Goal: Information Seeking & Learning: Check status

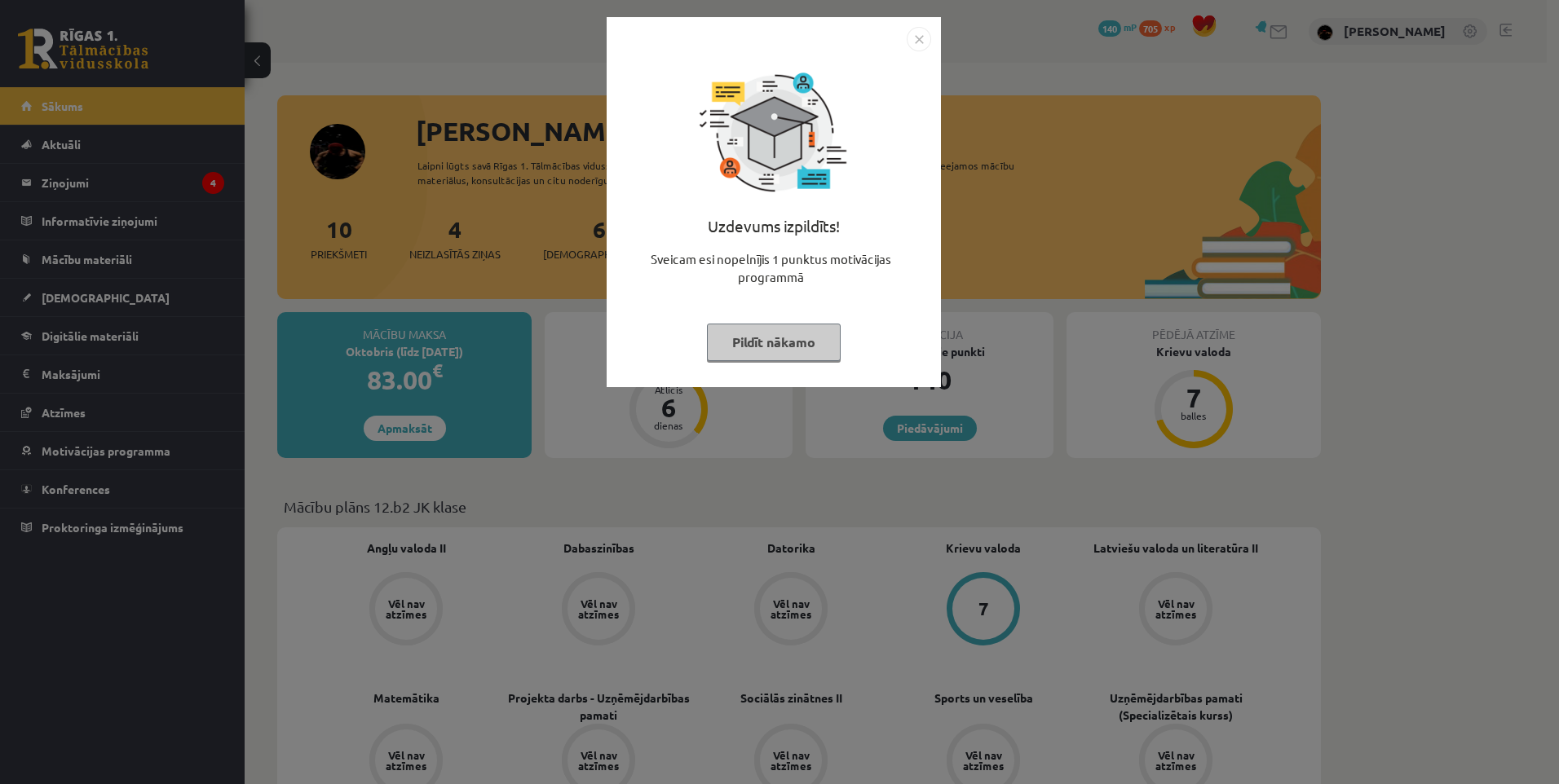
click at [912, 36] on img "Close" at bounding box center [919, 39] width 24 height 24
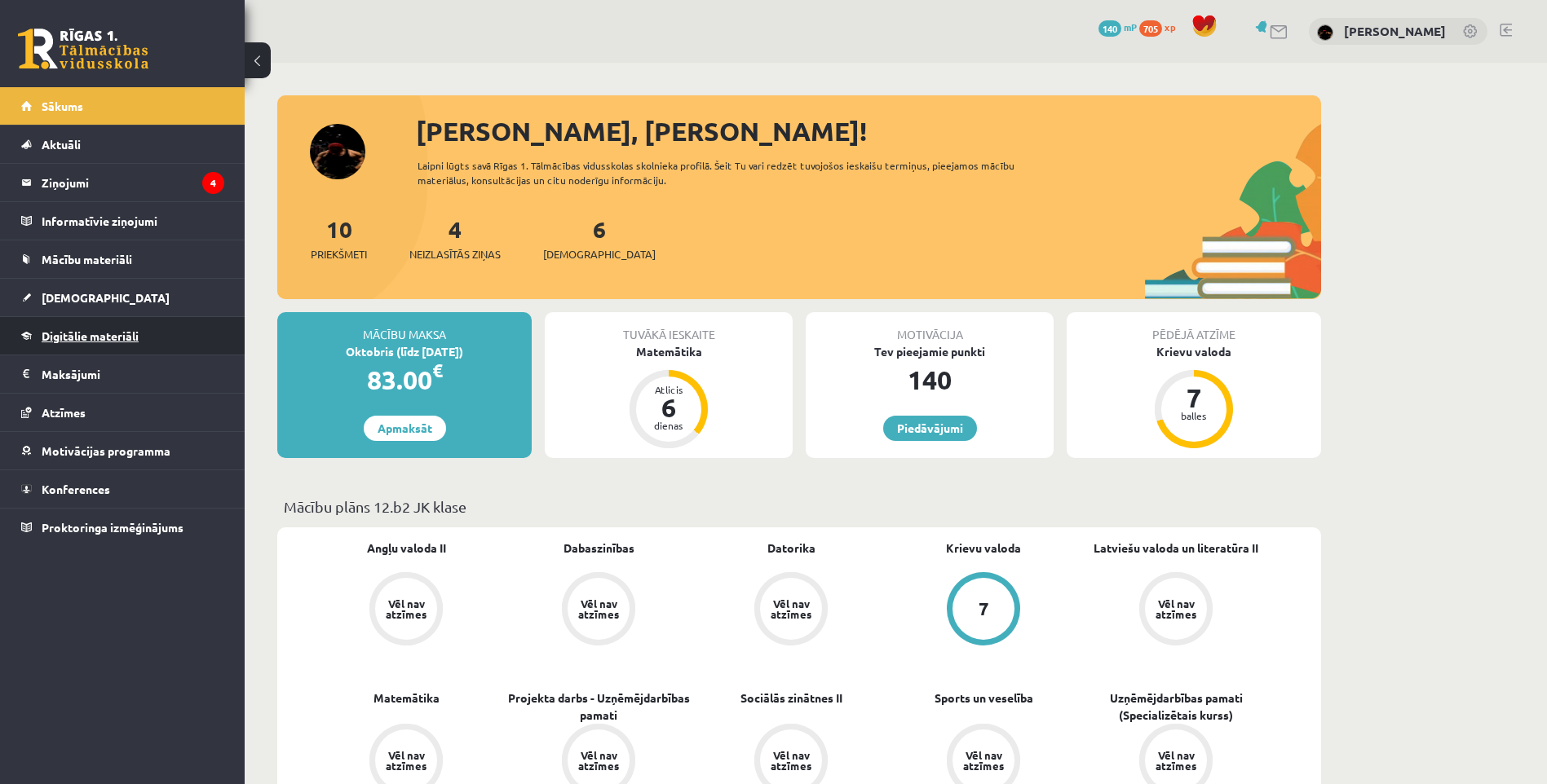
click at [90, 344] on link "Digitālie materiāli" at bounding box center [123, 335] width 203 height 38
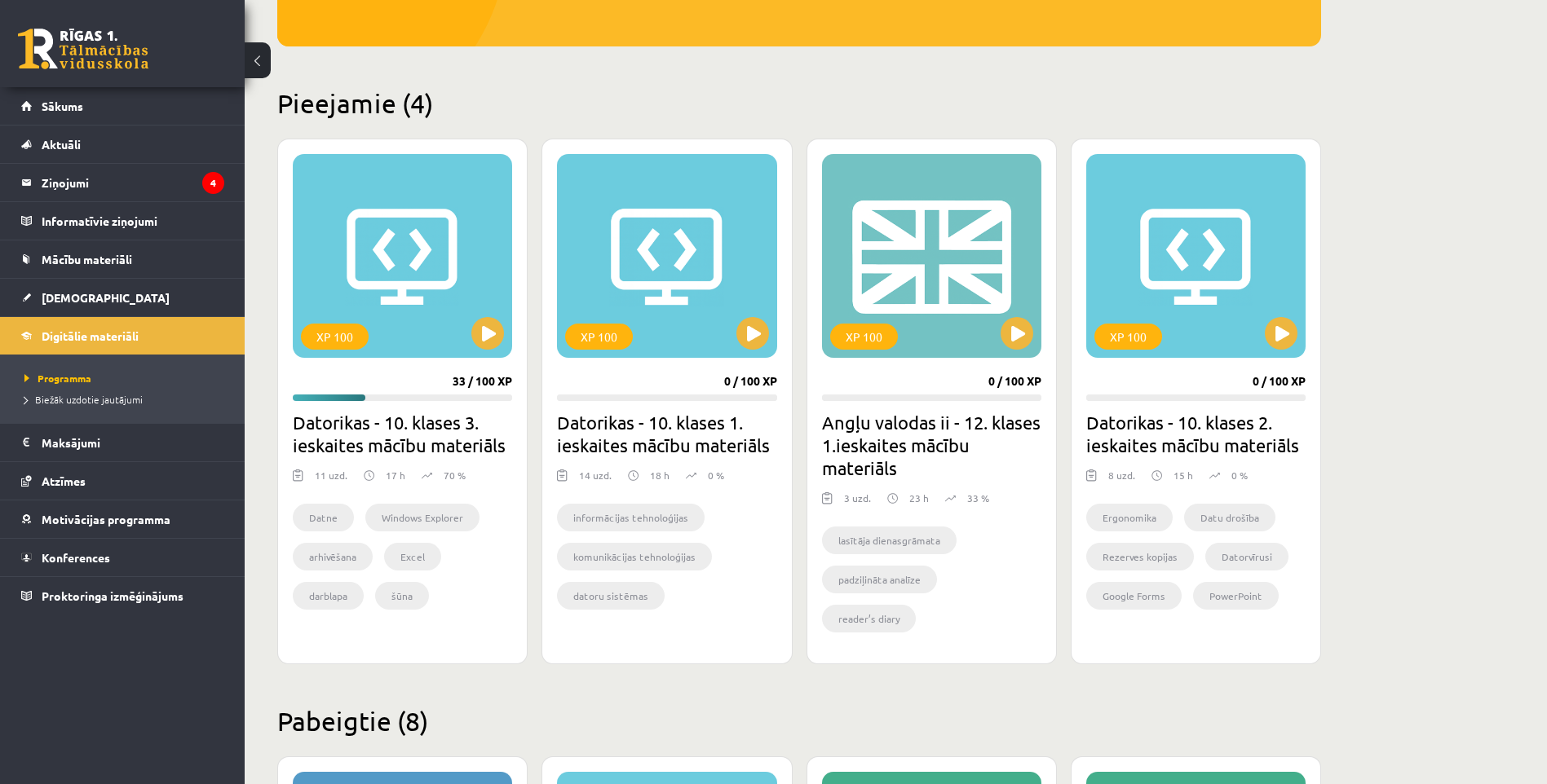
scroll to position [407, 0]
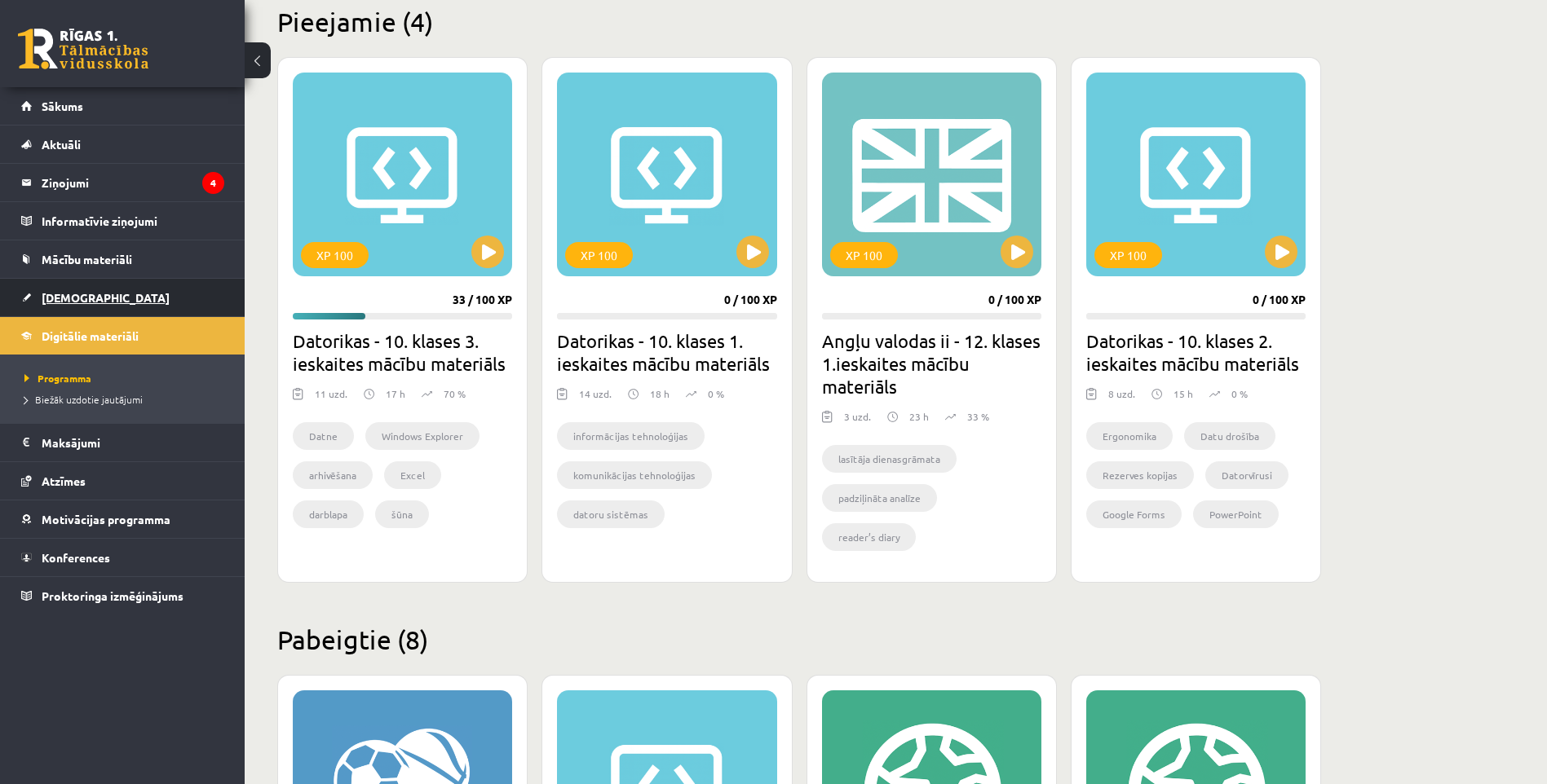
click at [70, 295] on span "[DEMOGRAPHIC_DATA]" at bounding box center [105, 297] width 128 height 14
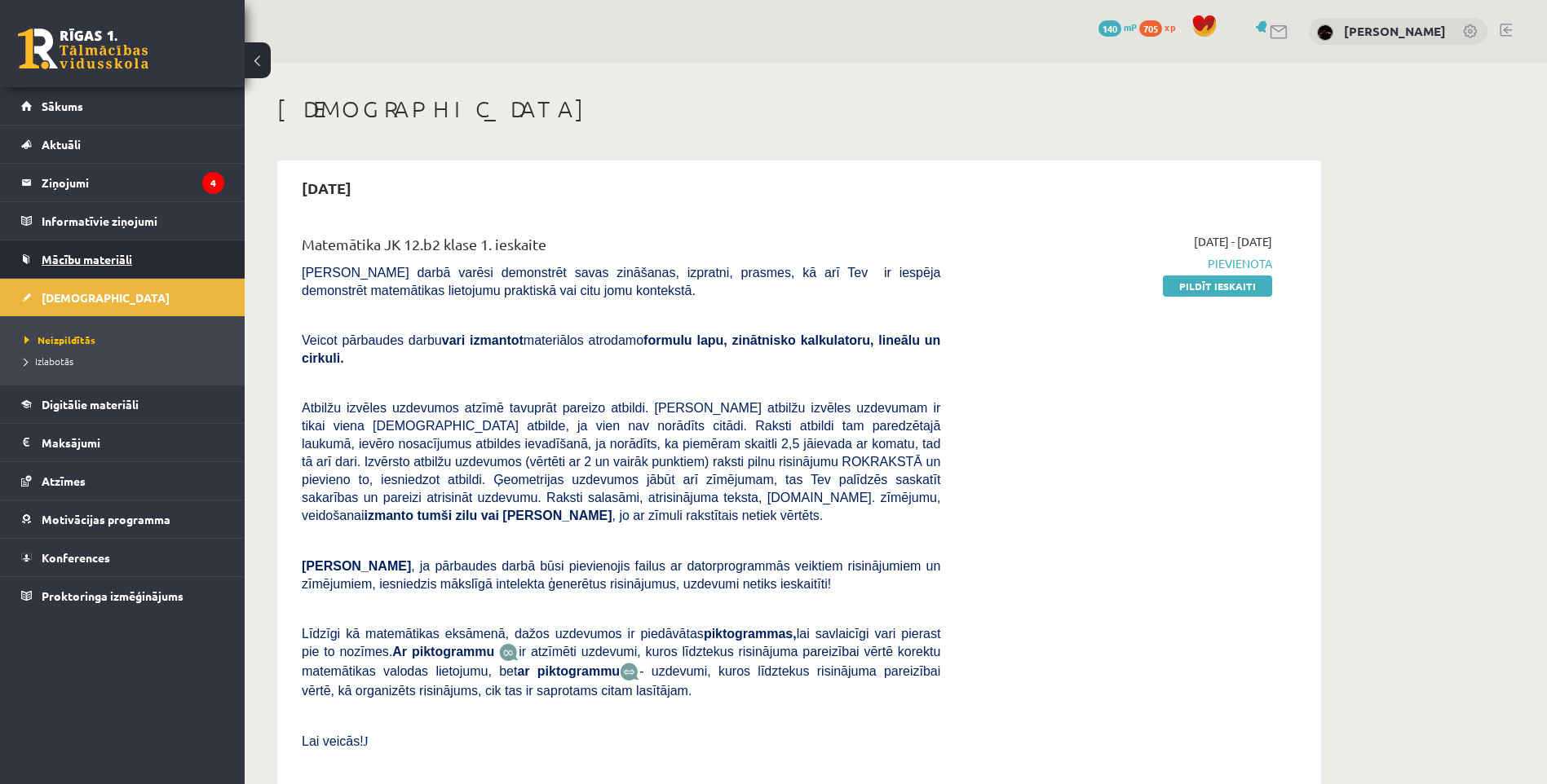
click at [76, 259] on span "Mācību materiāli" at bounding box center [87, 259] width 91 height 14
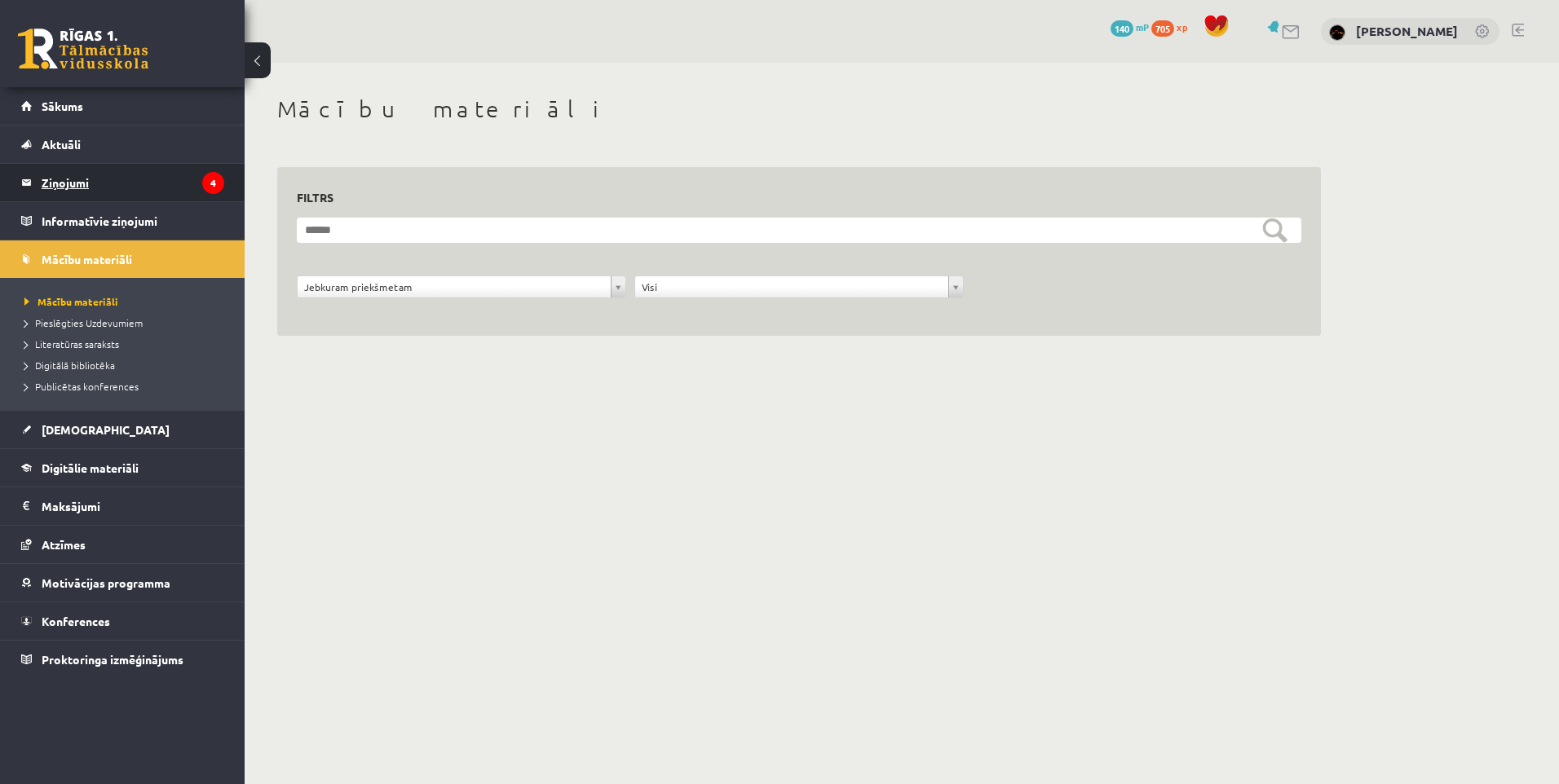
click at [144, 191] on legend "Ziņojumi 4" at bounding box center [132, 182] width 183 height 38
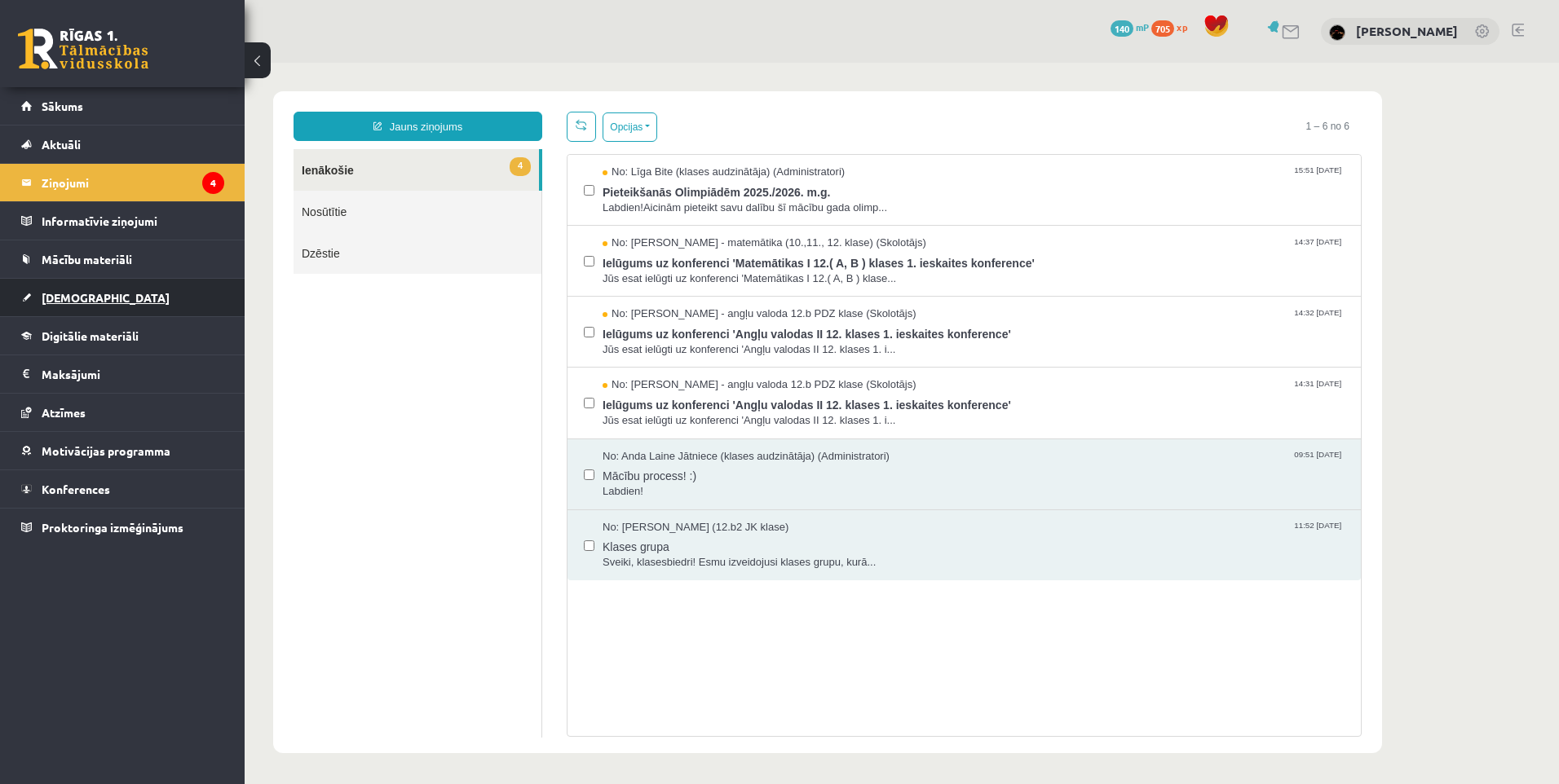
click at [86, 296] on span "[DEMOGRAPHIC_DATA]" at bounding box center [105, 297] width 128 height 14
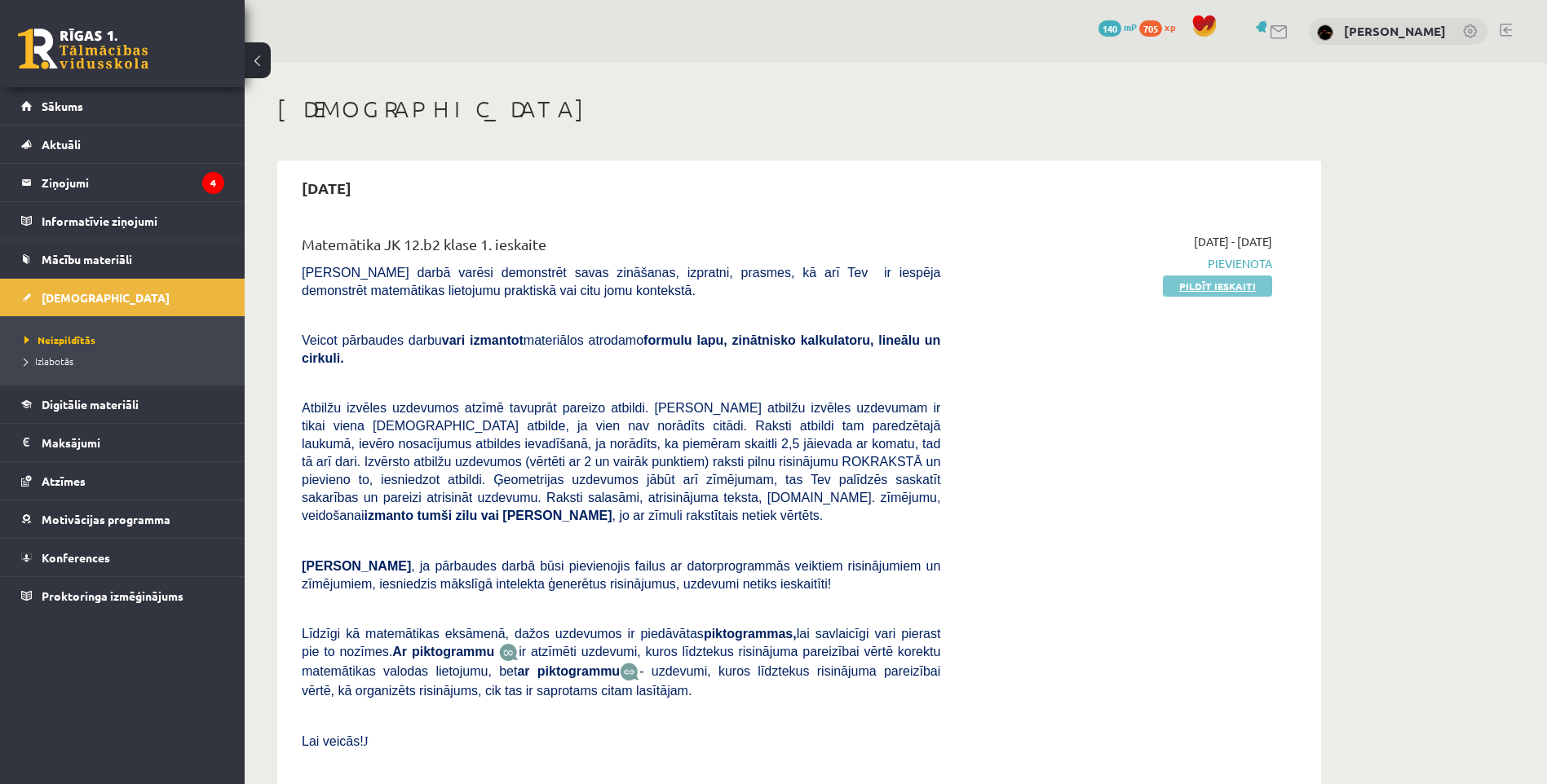
click at [1196, 286] on link "Pildīt ieskaiti" at bounding box center [1217, 286] width 109 height 21
click at [1206, 276] on link "Pildīt ieskaiti" at bounding box center [1217, 286] width 109 height 21
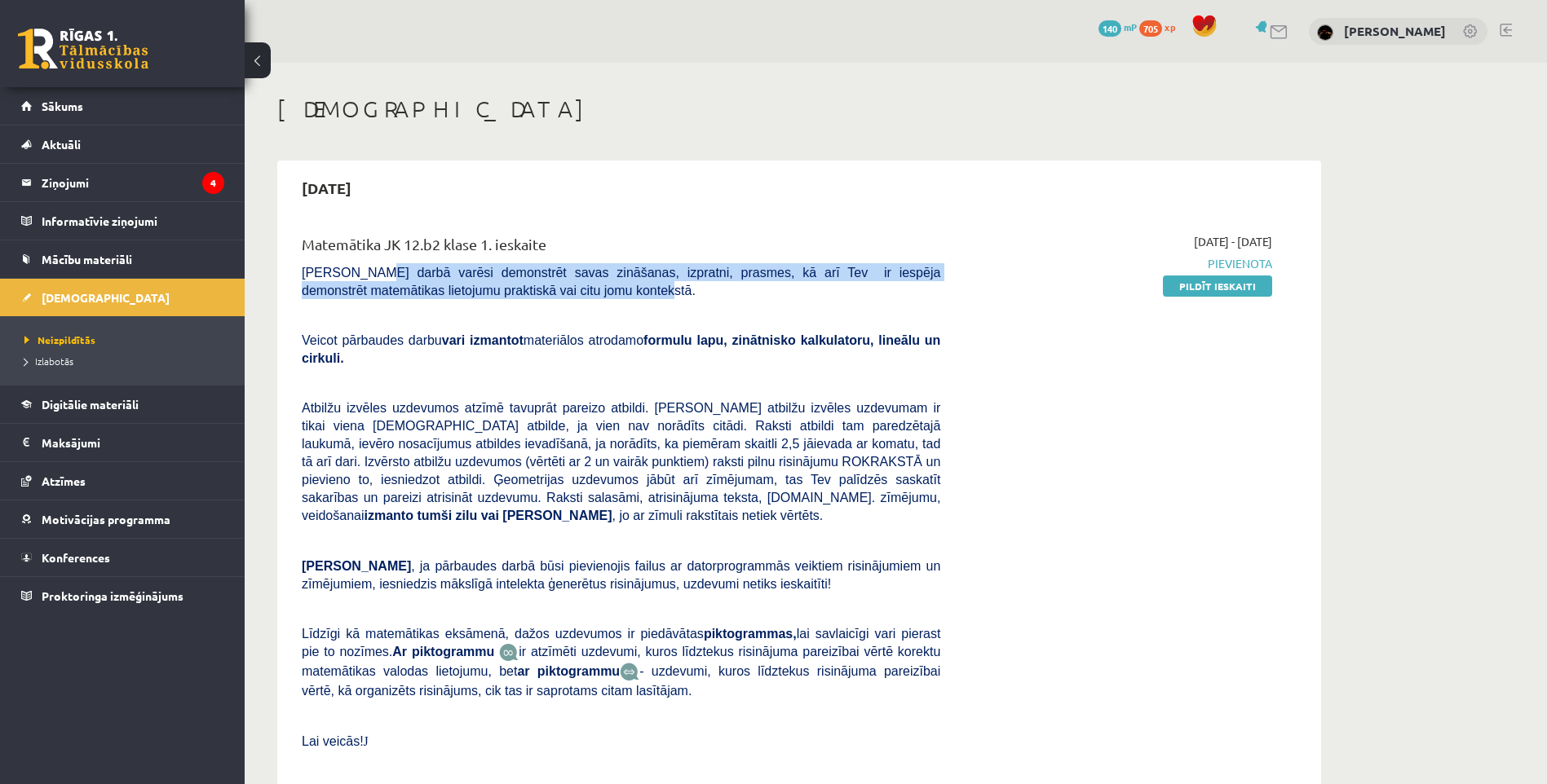
drag, startPoint x: 370, startPoint y: 269, endPoint x: 605, endPoint y: 295, distance: 236.4
click at [605, 295] on p "Pārbaudes darbā varēsi demonstrēt savas zināšanas, izpratni, prasmes, kā arī Te…" at bounding box center [620, 281] width 638 height 36
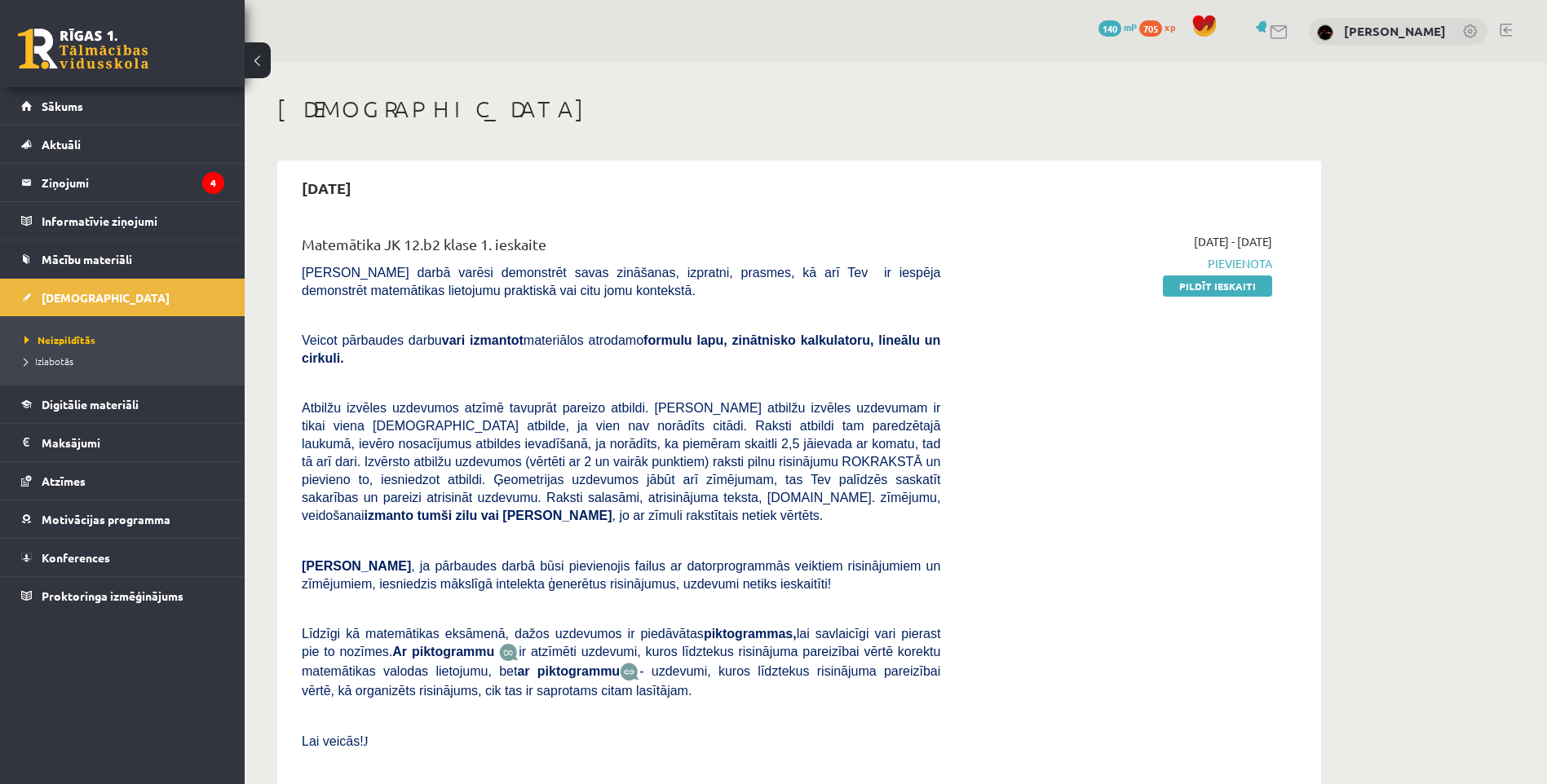
drag, startPoint x: 605, startPoint y: 295, endPoint x: 669, endPoint y: 304, distance: 64.6
click at [669, 304] on div "Matemātika JK 12.b2 klase 1. ieskaite Pārbaudes darbā varēsi demonstrēt savas z…" at bounding box center [621, 508] width 662 height 551
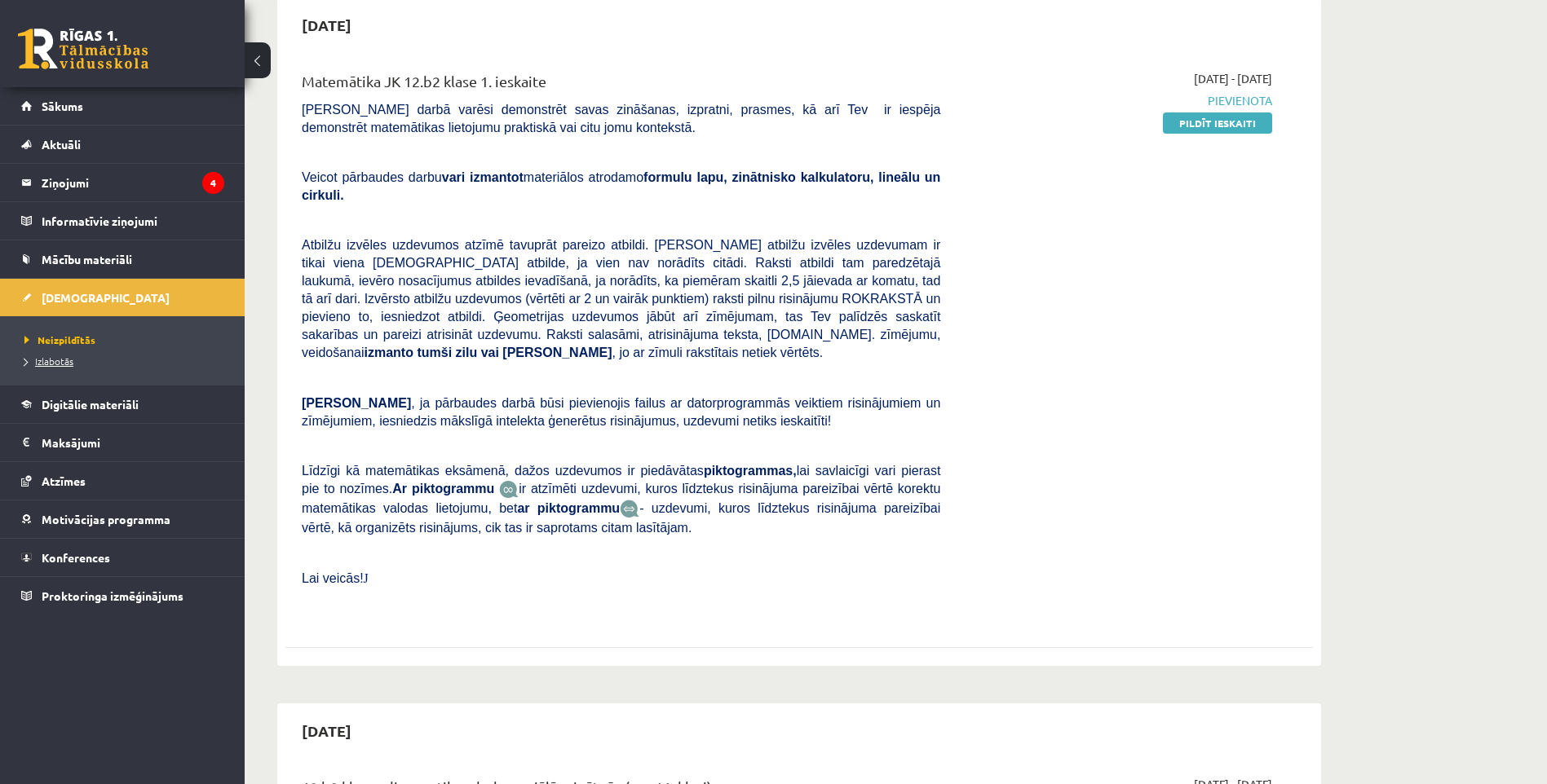
click at [50, 361] on span "Izlabotās" at bounding box center [48, 361] width 49 height 14
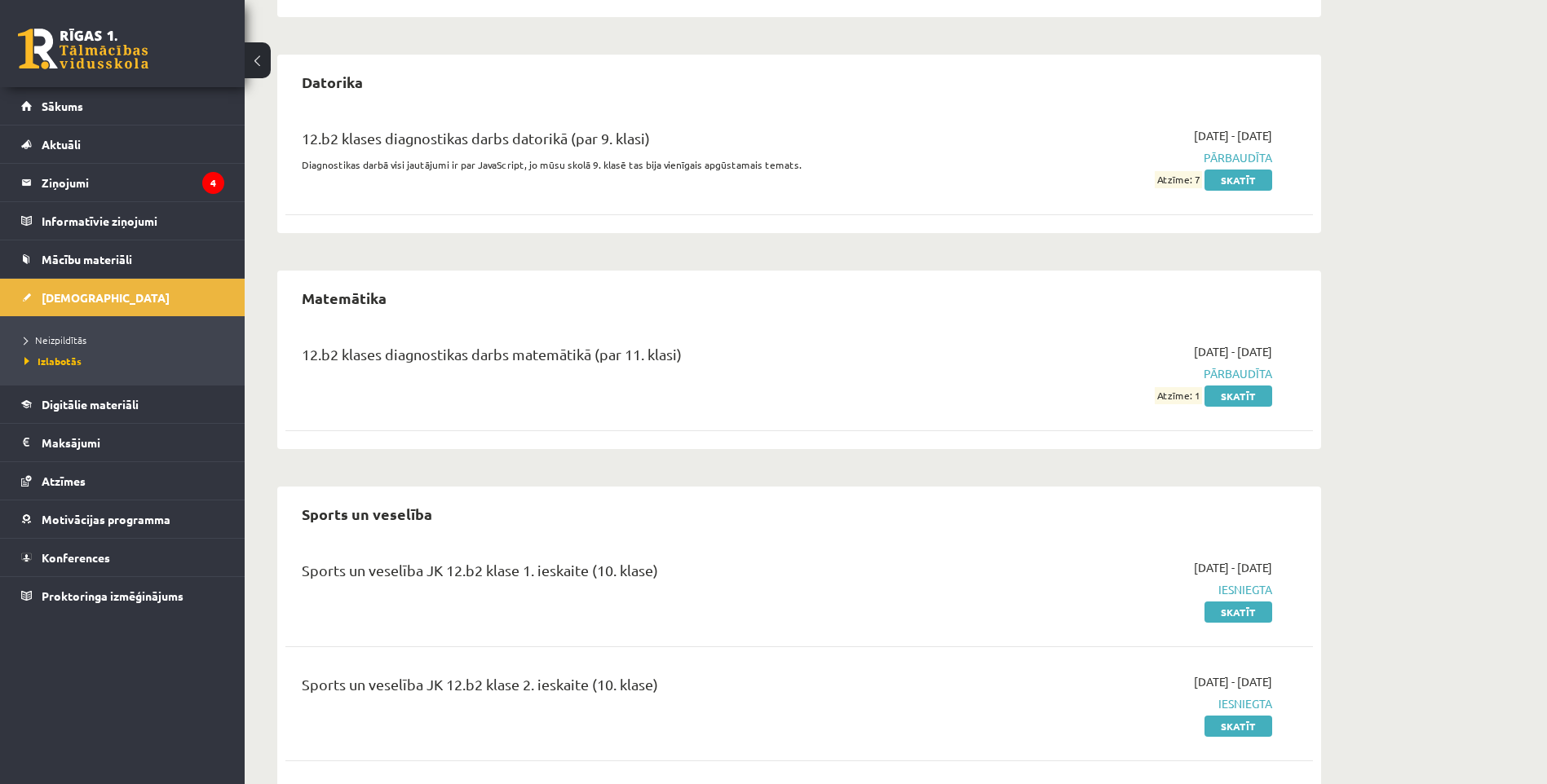
scroll to position [734, 0]
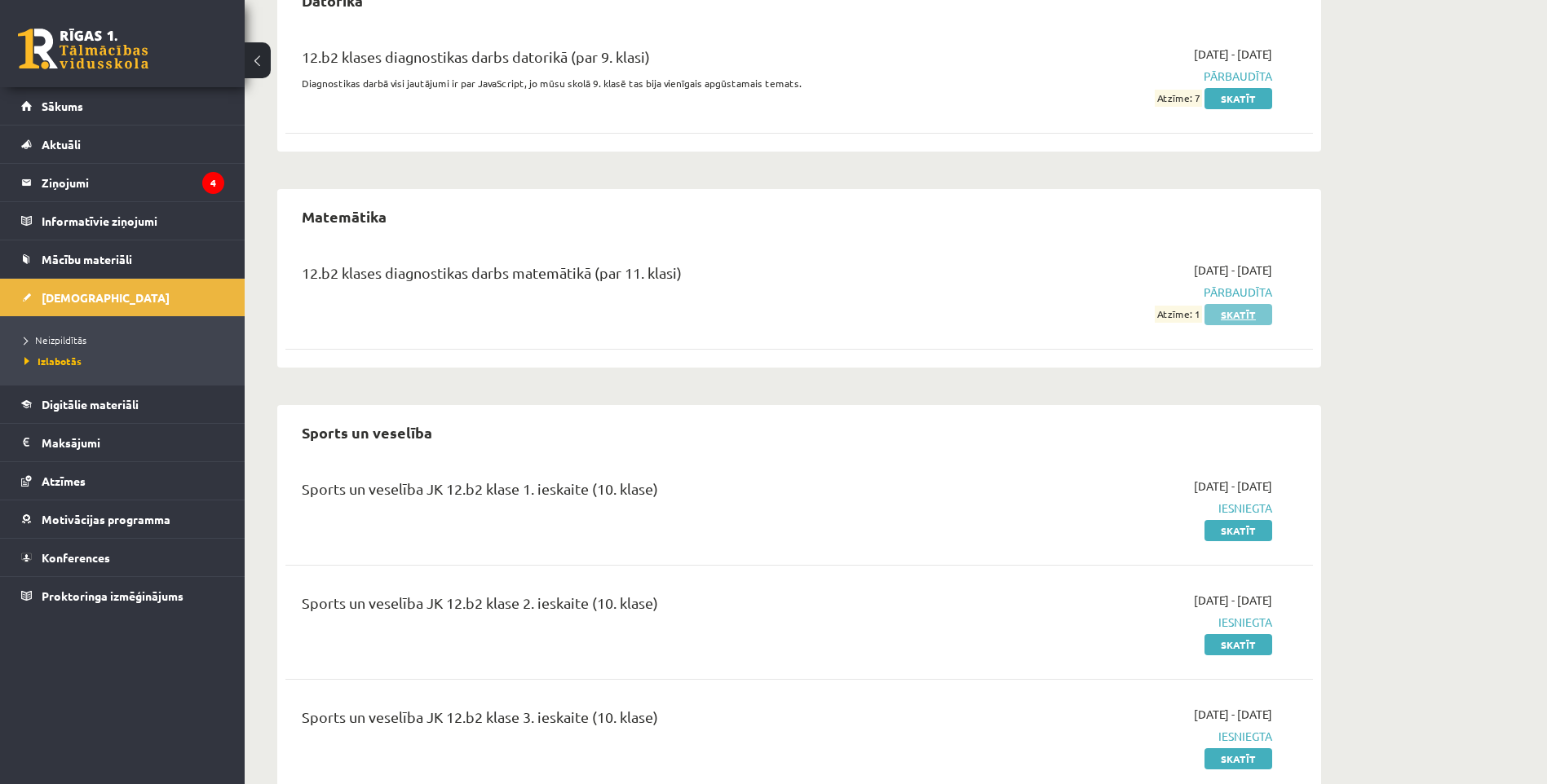
click at [1231, 319] on link "Skatīt" at bounding box center [1238, 315] width 68 height 21
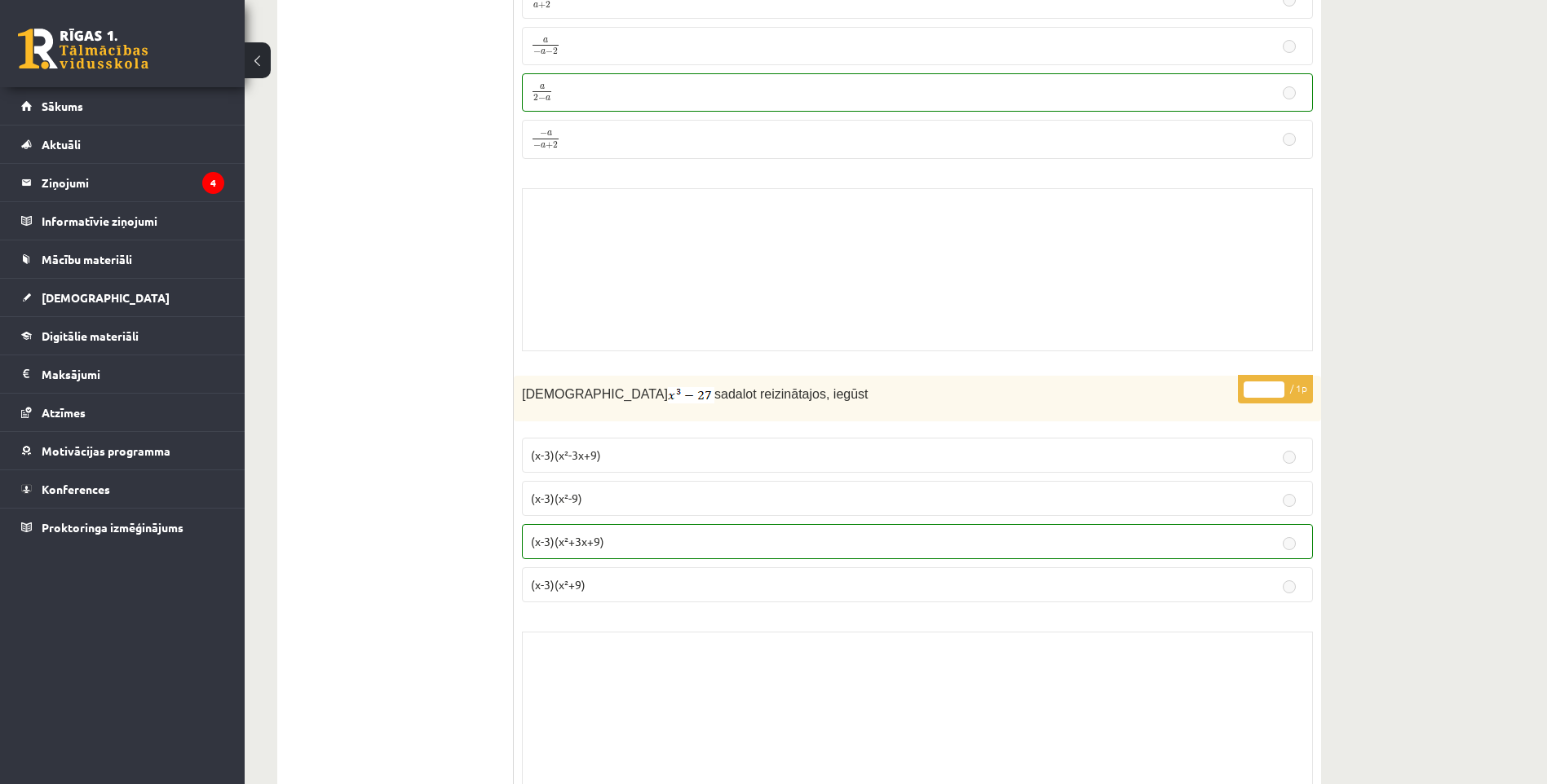
scroll to position [6766, 0]
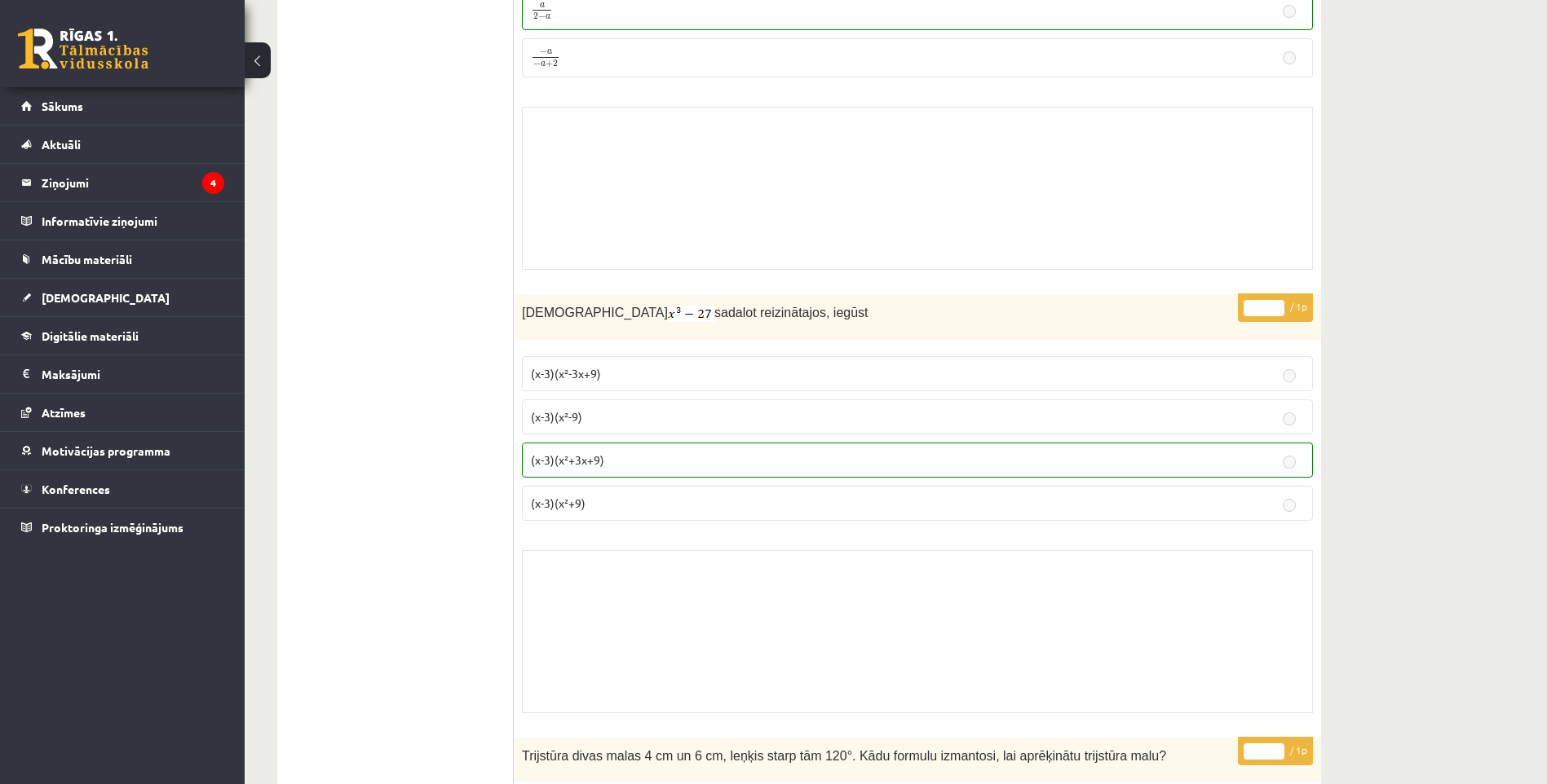
click at [1284, 488] on label "(x-3)(x²+9)" at bounding box center [916, 503] width 791 height 35
click at [1272, 452] on p "(x-3)(x²+3x+9)" at bounding box center [917, 461] width 773 height 17
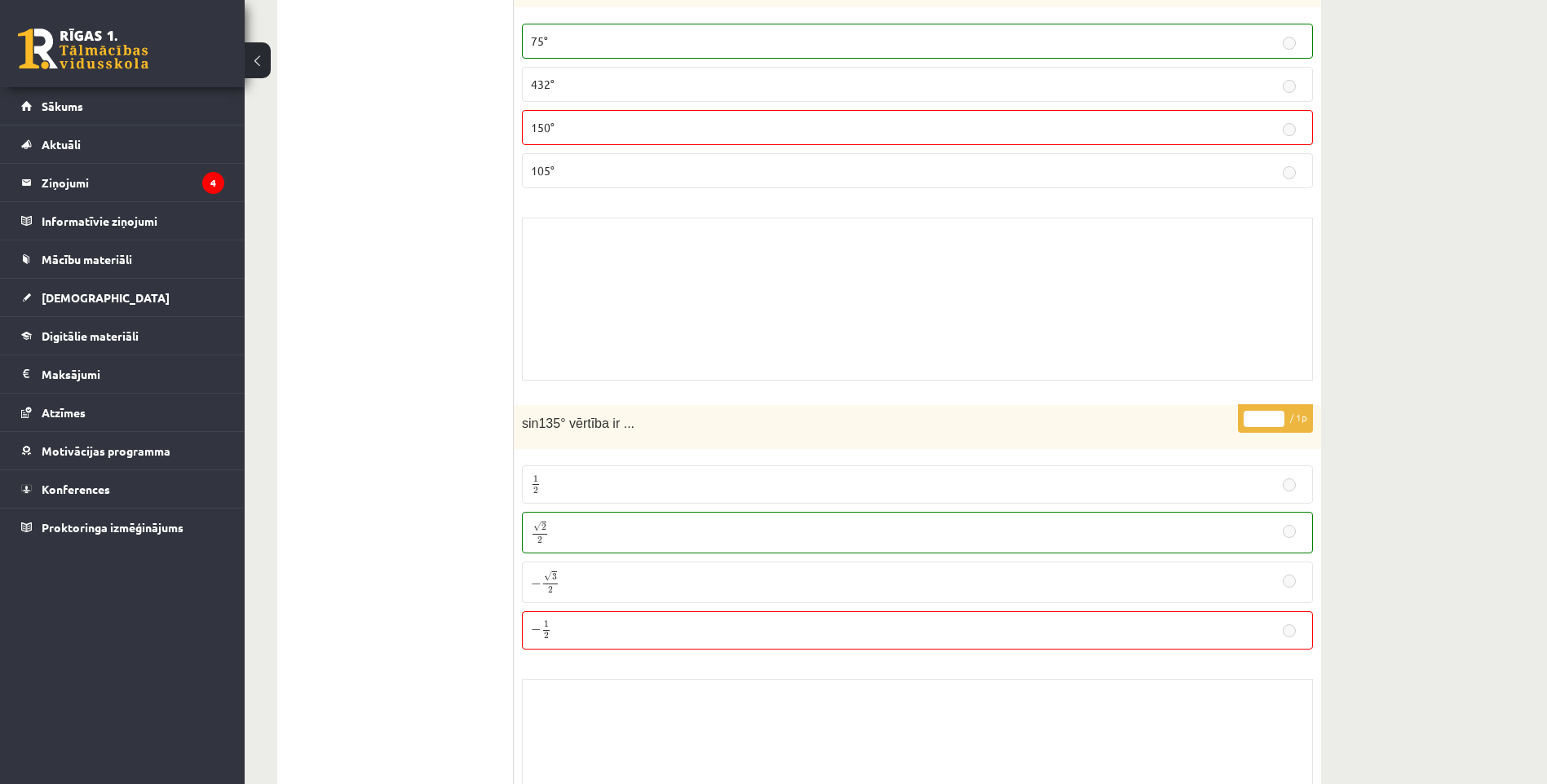
scroll to position [1643, 0]
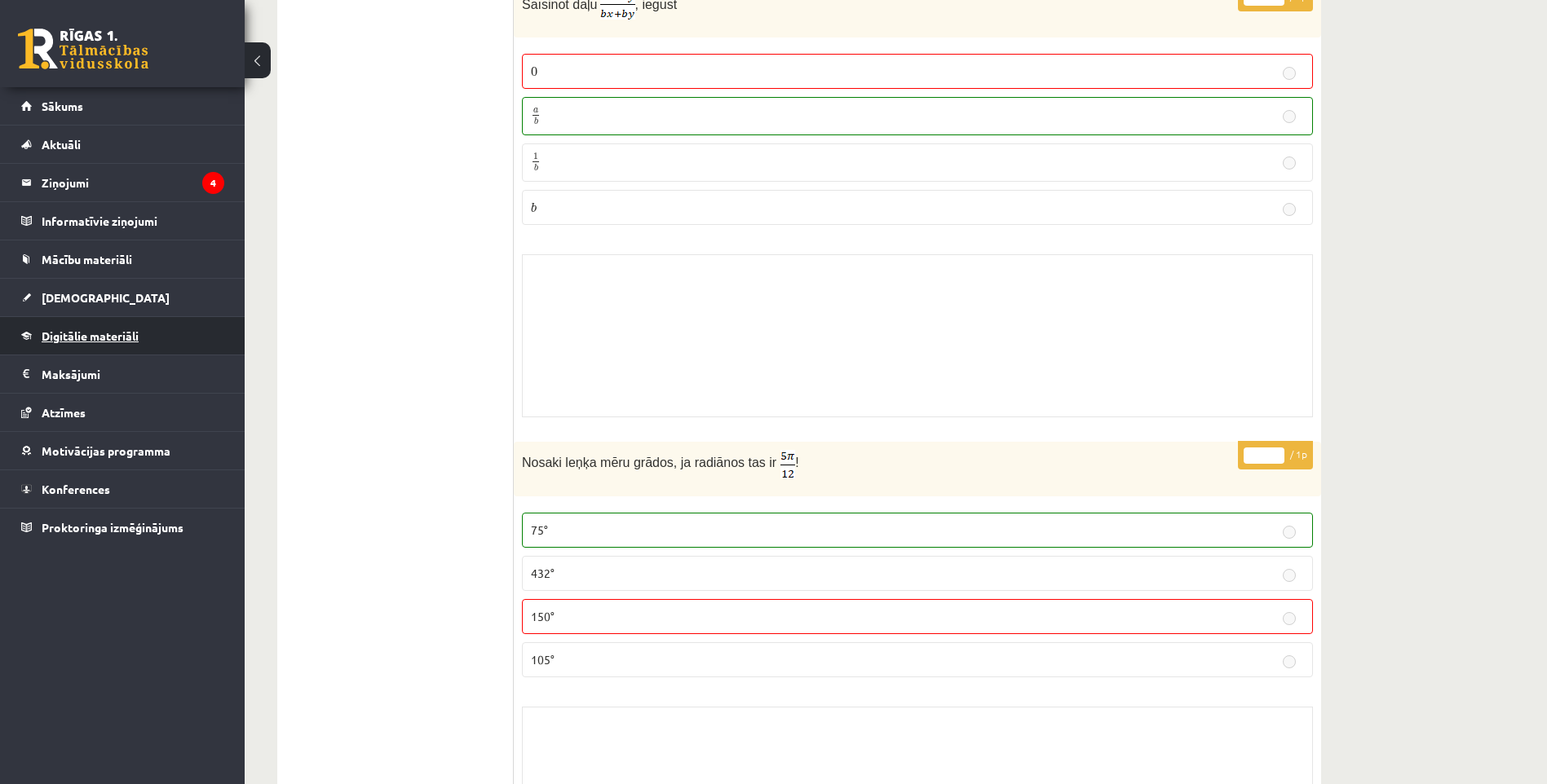
click at [105, 337] on span "Digitālie materiāli" at bounding box center [90, 335] width 97 height 14
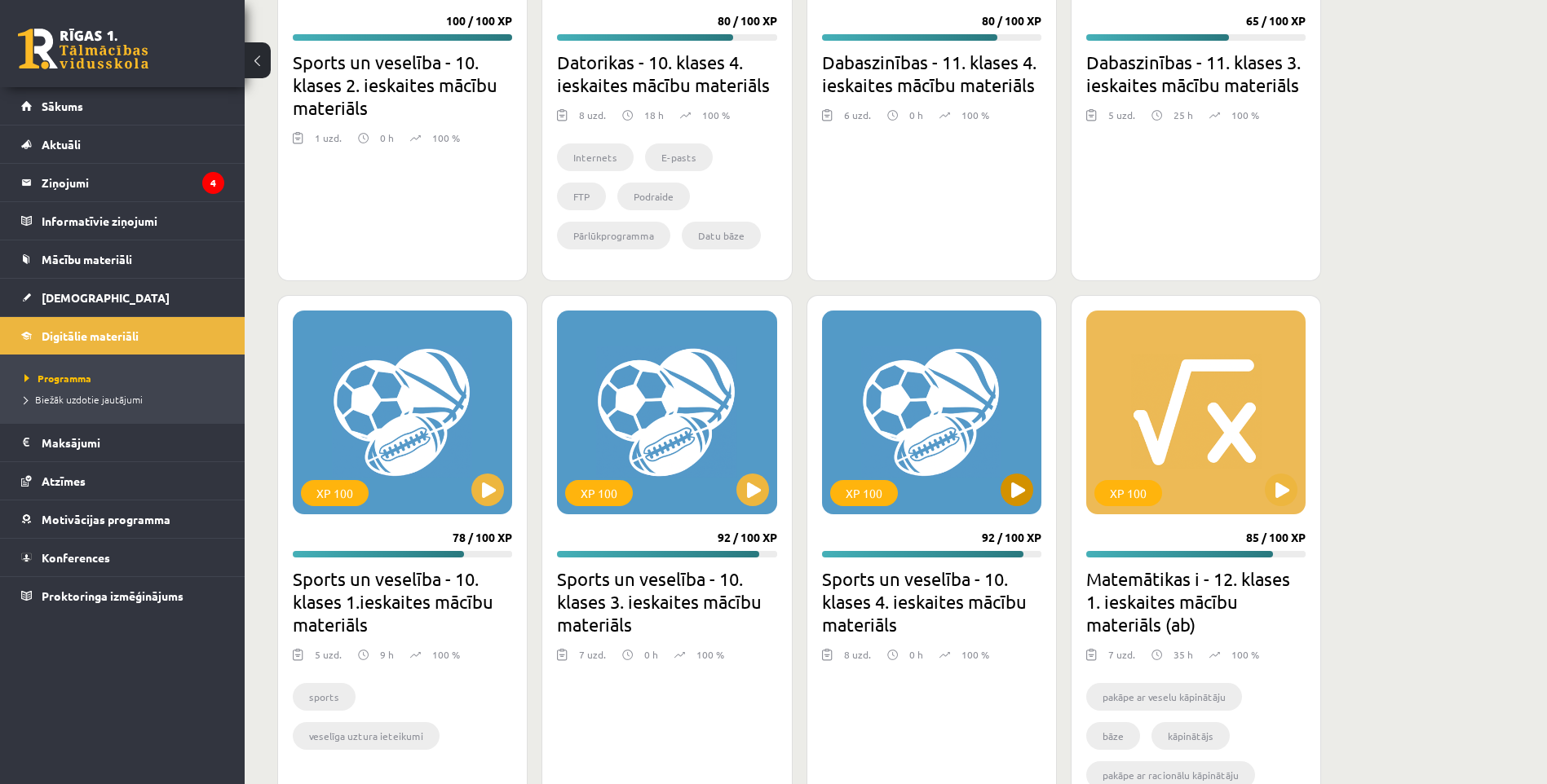
scroll to position [1374, 0]
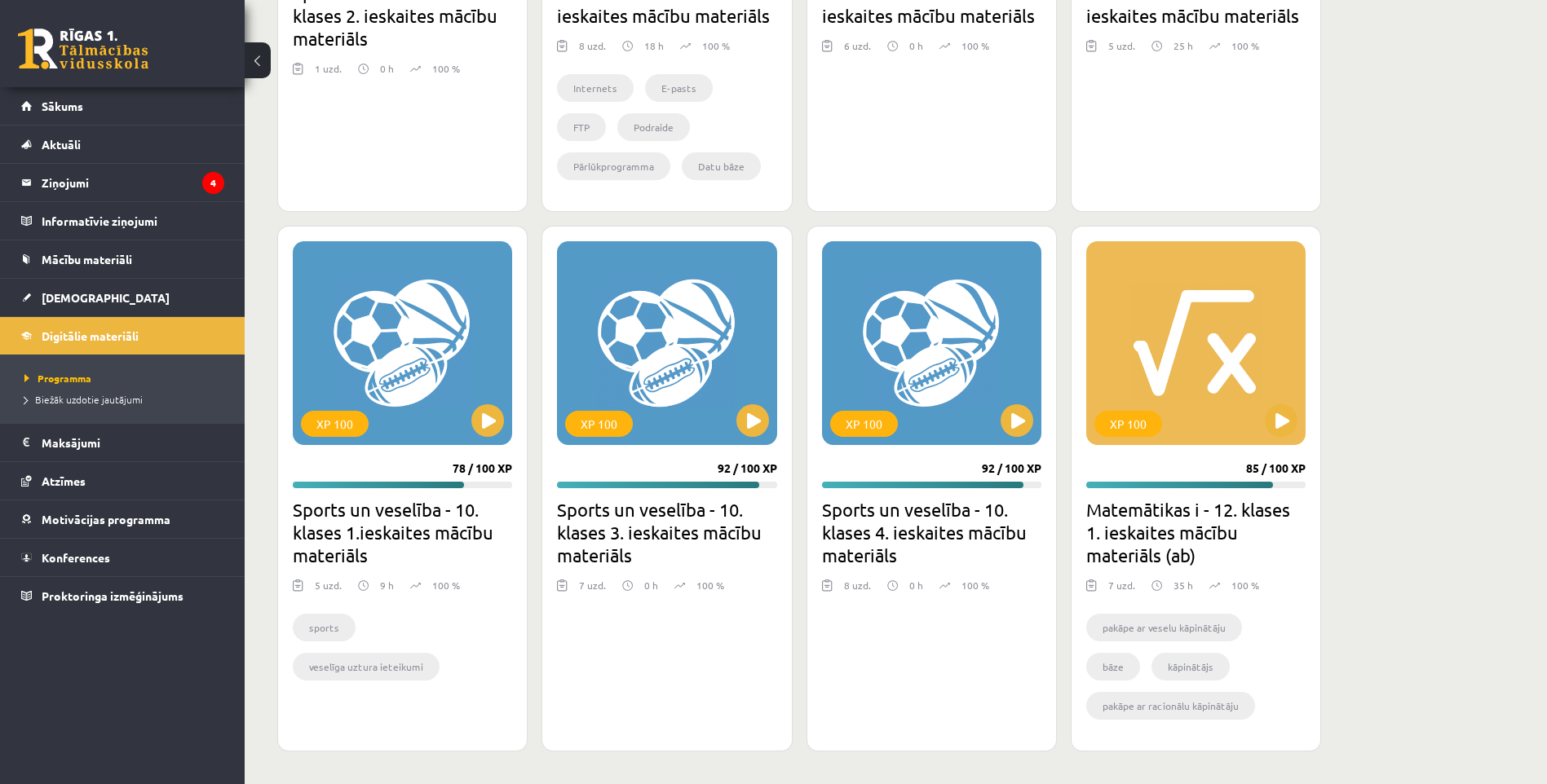
drag, startPoint x: 1240, startPoint y: 467, endPoint x: 1304, endPoint y: 473, distance: 64.3
click at [1304, 473] on div "XP 100 85 / 100 XP Matemātikas i - 12. klases 1. ieskaites mācību materiāls (ab…" at bounding box center [1195, 489] width 250 height 526
drag, startPoint x: 1304, startPoint y: 474, endPoint x: 1273, endPoint y: 505, distance: 43.8
click at [1273, 505] on h2 "Matemātikas i - 12. klases 1. ieskaites mācību materiāls (ab)" at bounding box center [1195, 532] width 219 height 69
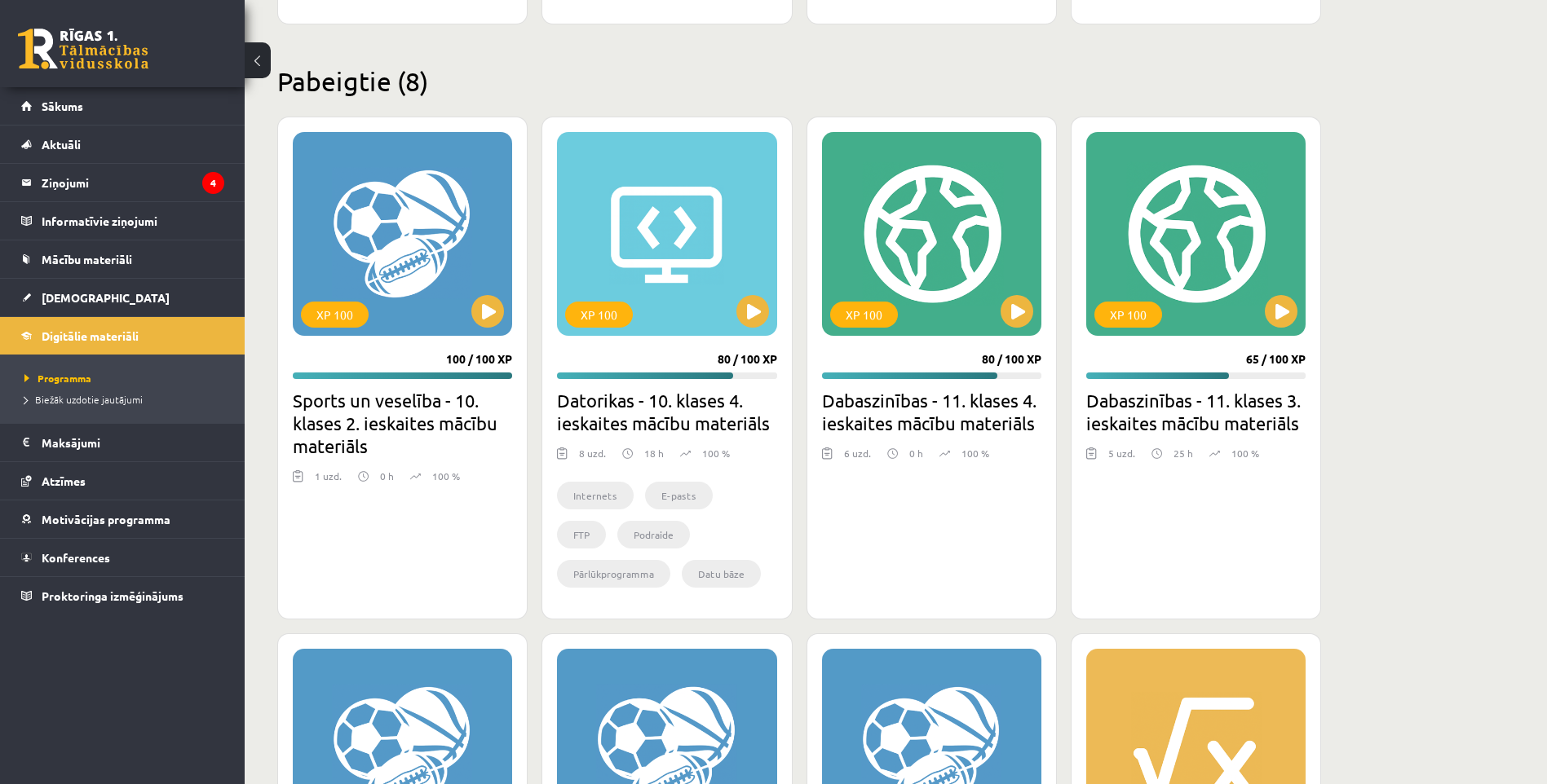
scroll to position [884, 0]
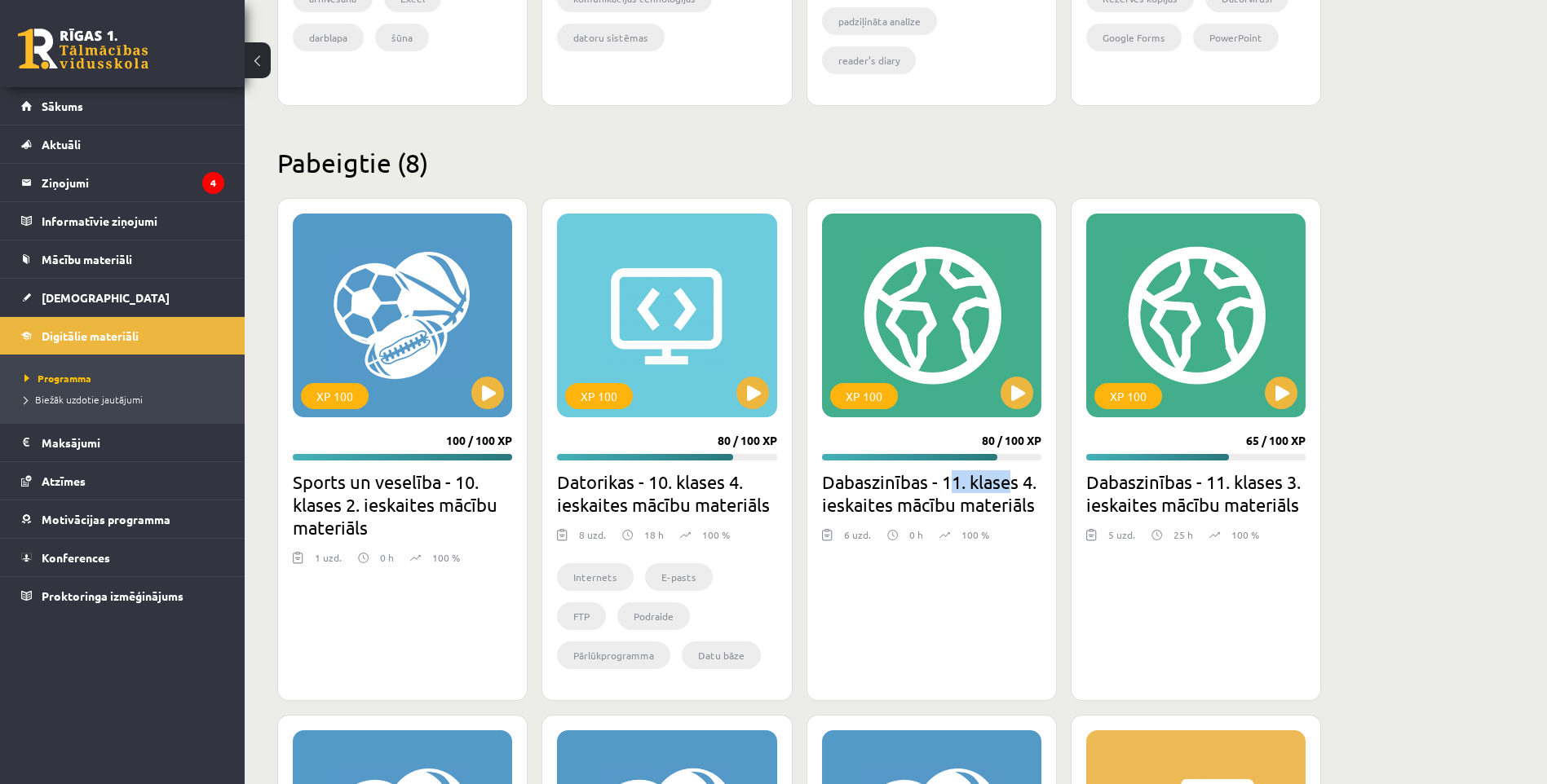
drag, startPoint x: 959, startPoint y: 490, endPoint x: 1014, endPoint y: 493, distance: 55.1
click at [1014, 493] on h2 "Dabaszinības - 11. klases 4. ieskaites mācību materiāls" at bounding box center [931, 492] width 219 height 45
drag, startPoint x: 1014, startPoint y: 493, endPoint x: 1092, endPoint y: 582, distance: 118.3
click at [1092, 582] on div "XP 100 65 / 100 XP Dabaszinības - 11. klases 3. ieskaites mācību materiāls 5 uz…" at bounding box center [1195, 449] width 250 height 503
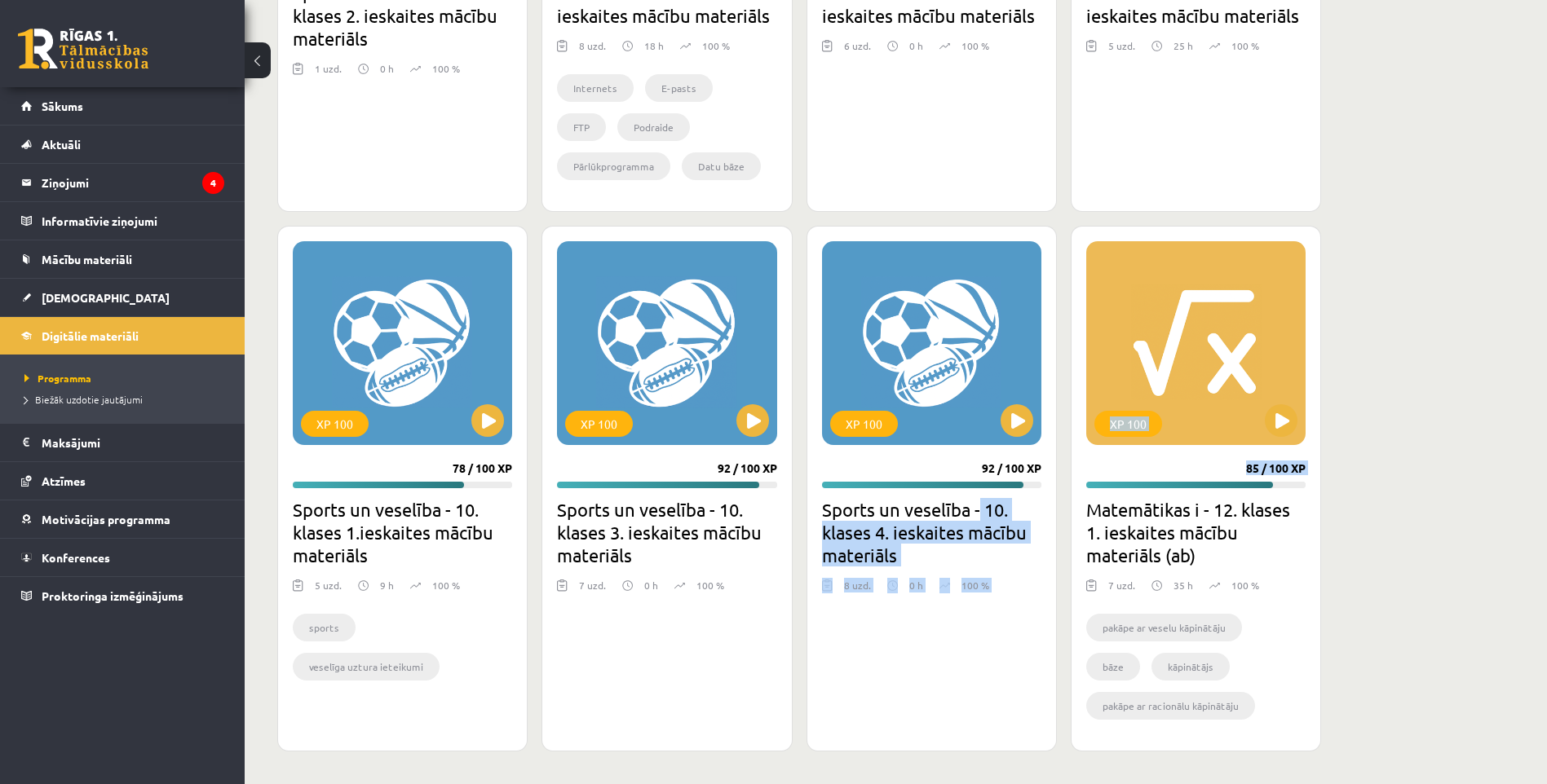
drag, startPoint x: 977, startPoint y: 520, endPoint x: 1083, endPoint y: 519, distance: 106.0
click at [1083, 519] on div "XP 100 100 / 100 XP Sports un veselība - 10. klases 2. ieskaites mācību materiā…" at bounding box center [799, 231] width 1044 height 1043
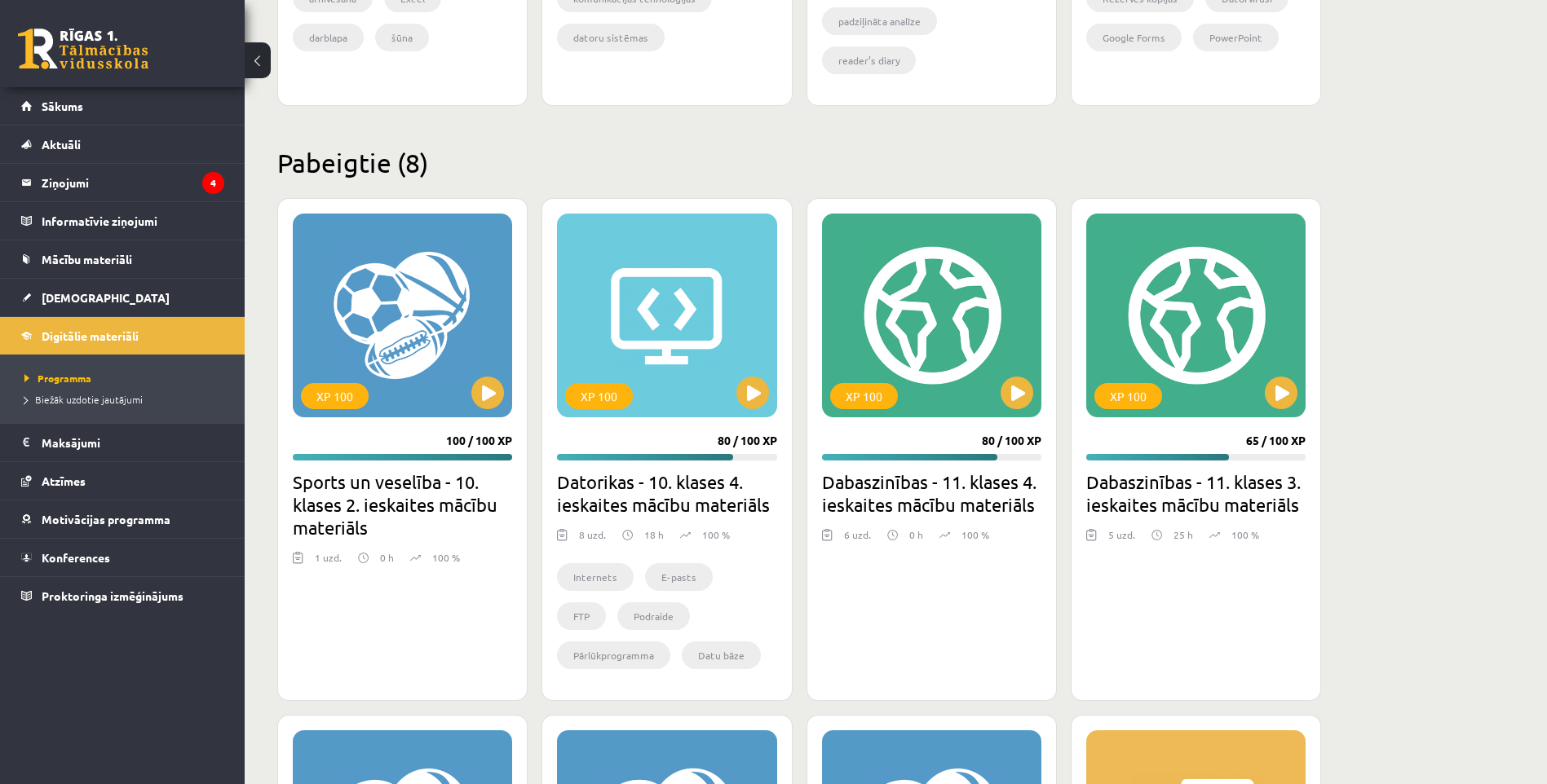
click at [1071, 563] on div "XP 100 65 / 100 XP Dabaszinības - 11. klases 3. ieskaites mācību materiāls 5 uz…" at bounding box center [1195, 449] width 250 height 503
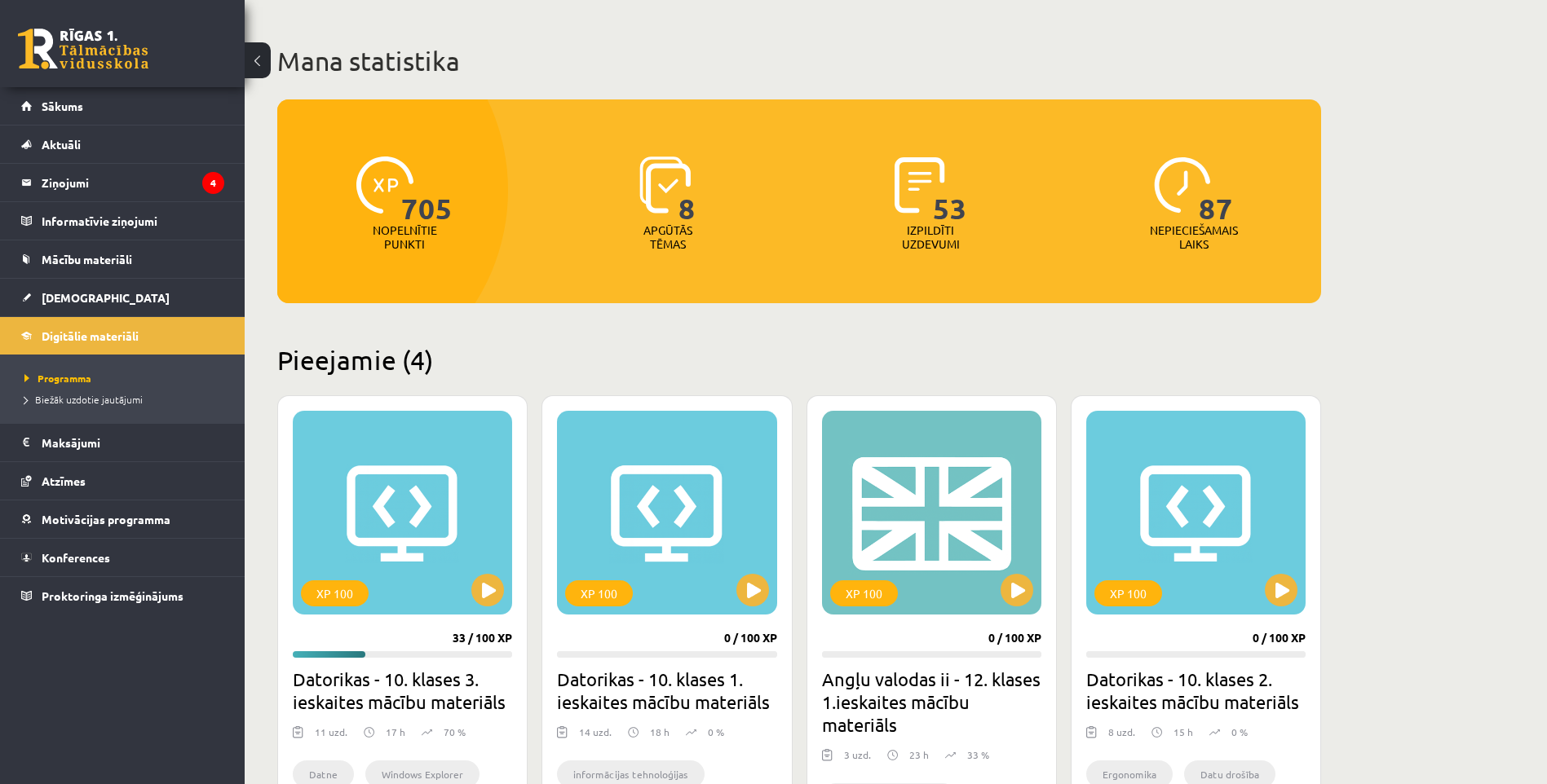
scroll to position [0, 0]
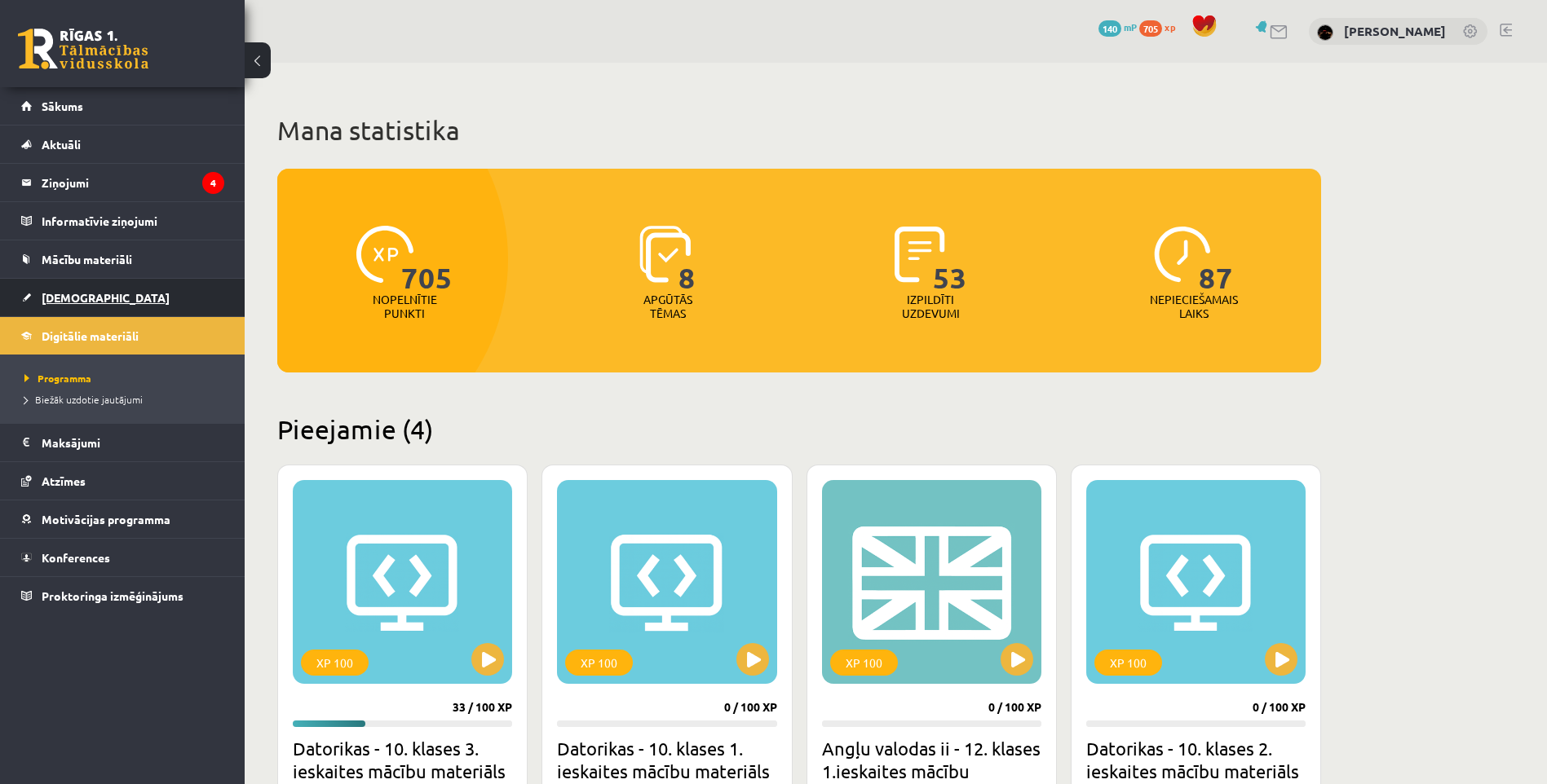
click at [108, 302] on link "[DEMOGRAPHIC_DATA]" at bounding box center [123, 297] width 203 height 38
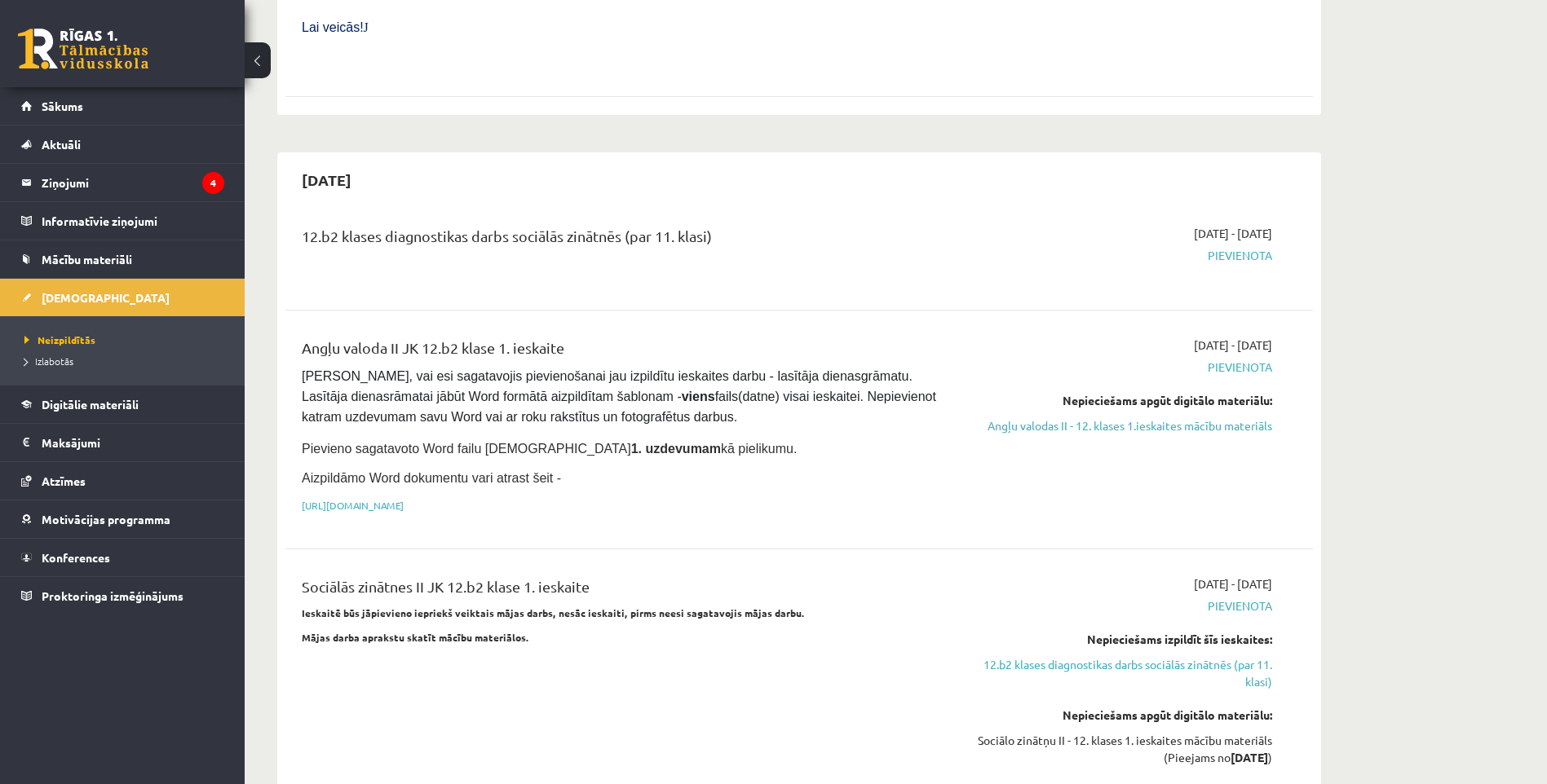
scroll to position [225, 0]
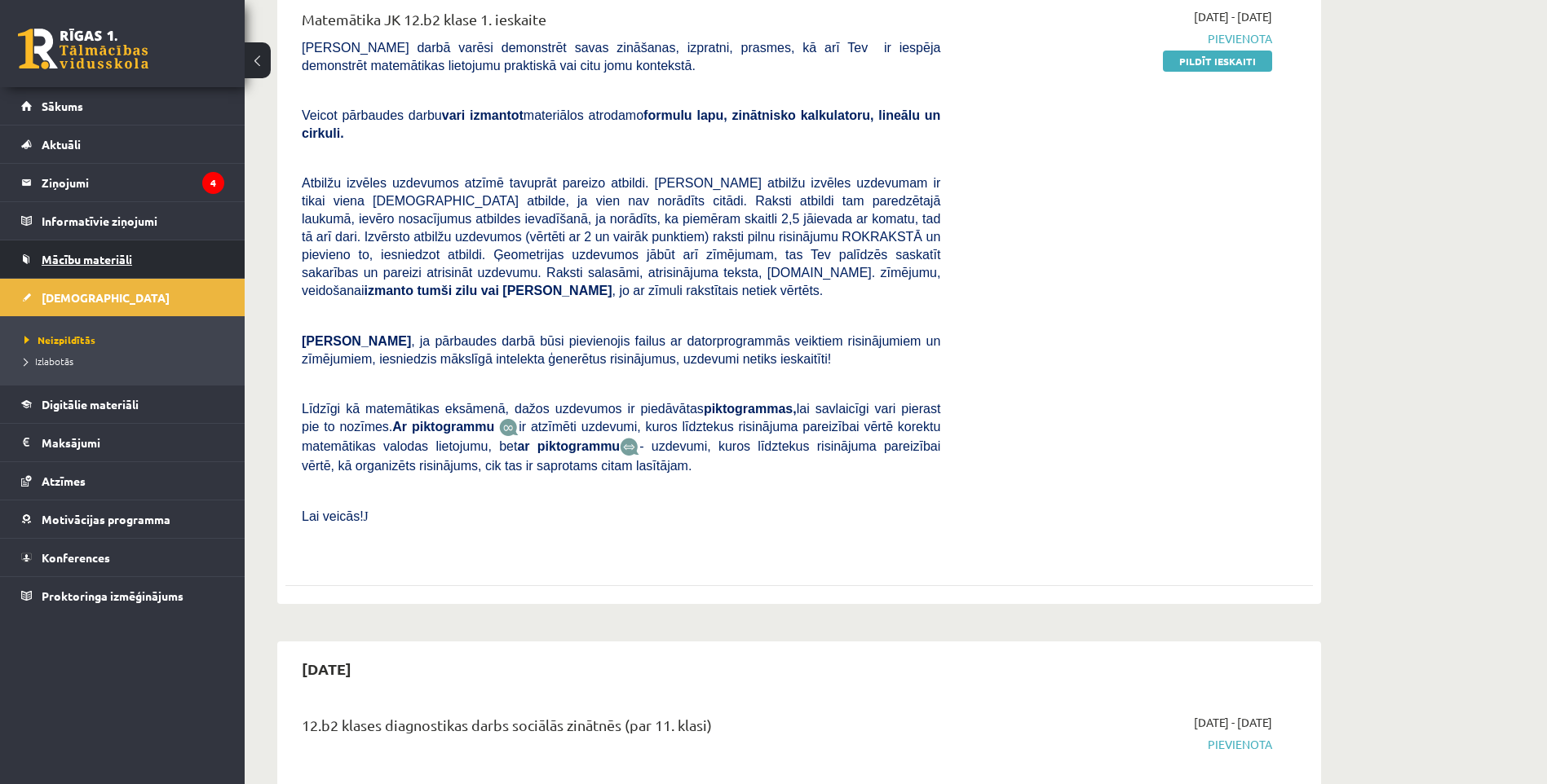
click at [80, 265] on span "Mācību materiāli" at bounding box center [87, 259] width 91 height 14
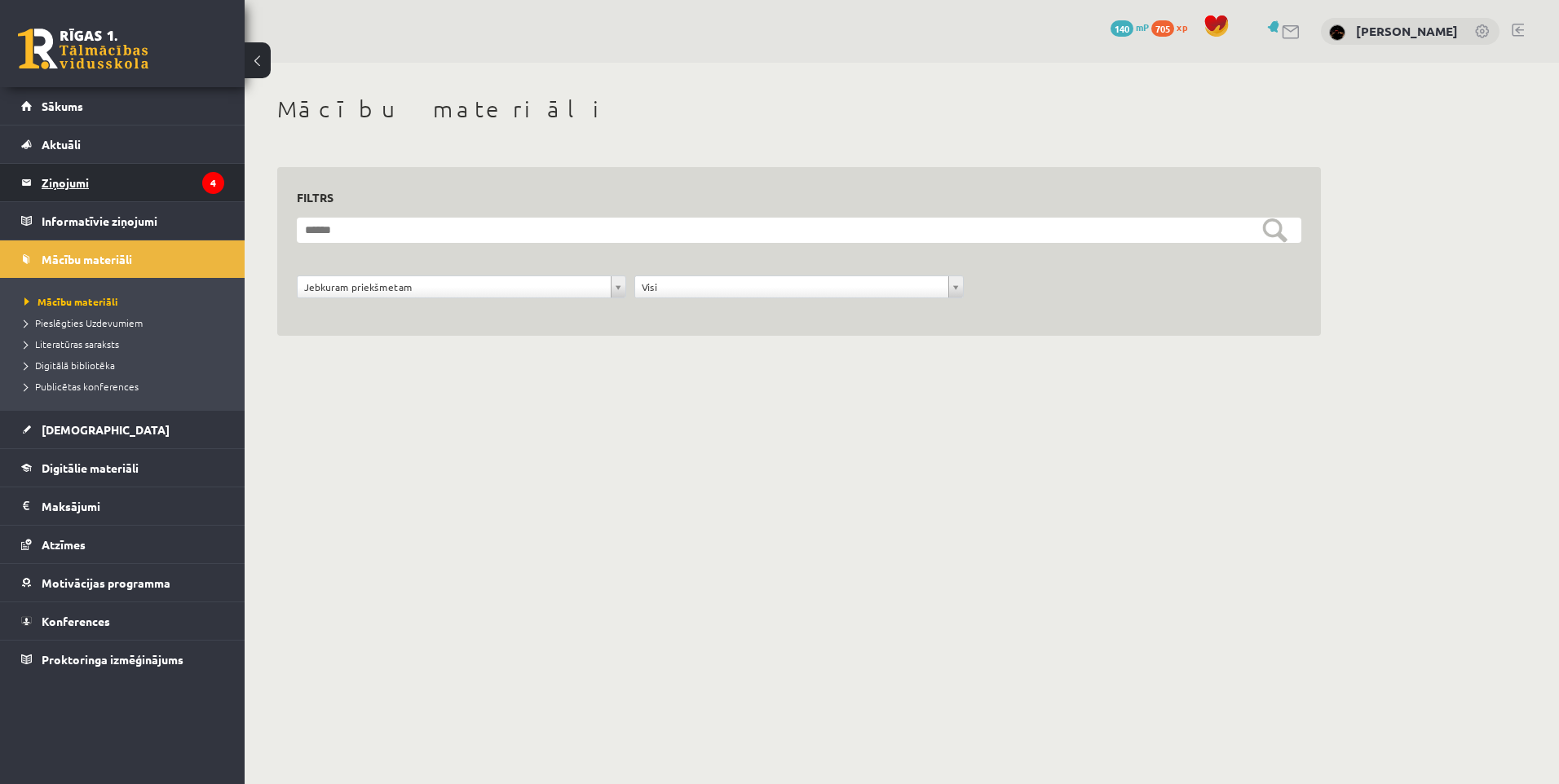
click at [102, 195] on legend "Ziņojumi 4" at bounding box center [132, 182] width 183 height 38
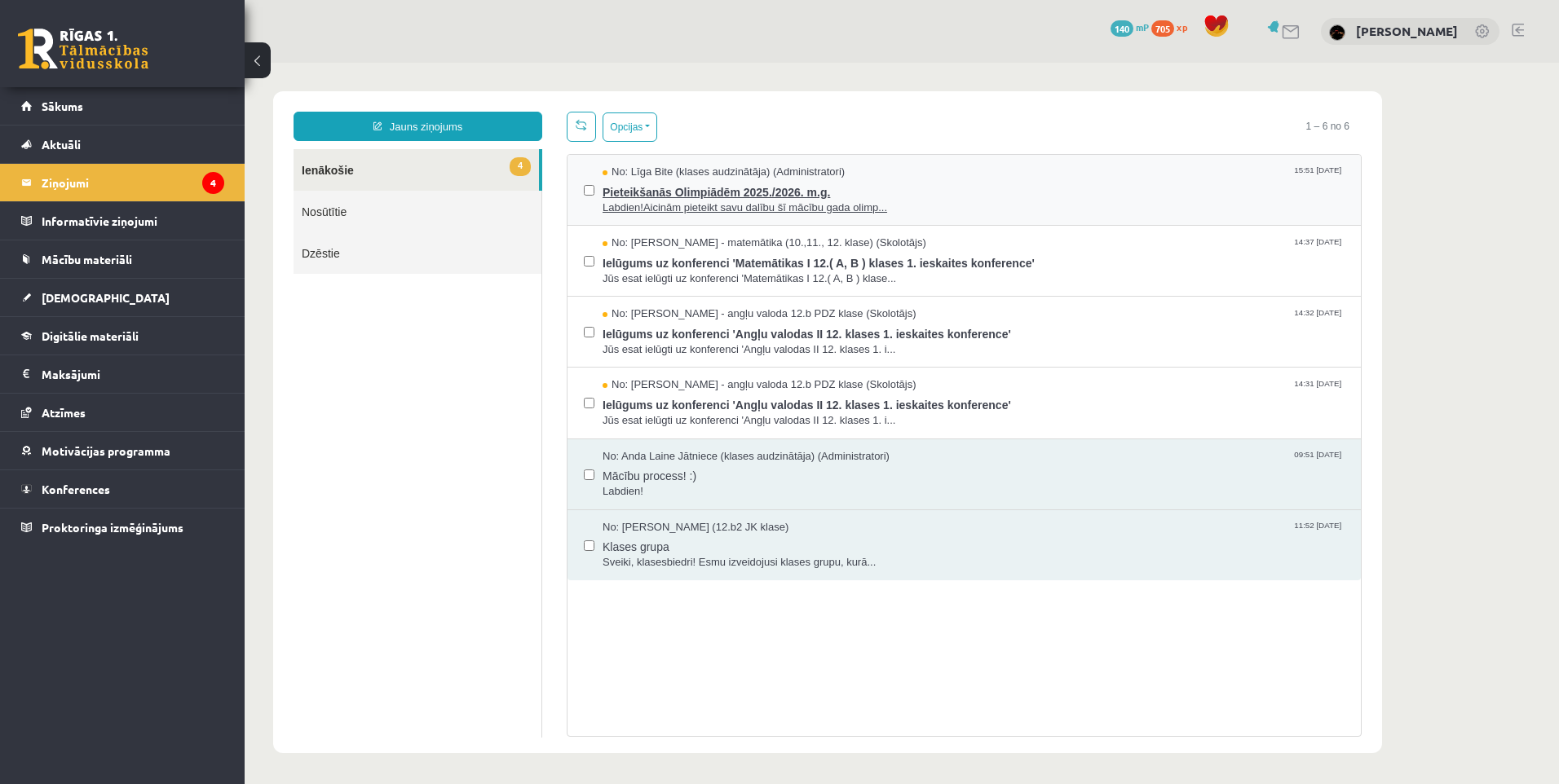
click at [701, 201] on span "Labdien!Aicinām pieteikt savu dalību šī mācību gada olimp..." at bounding box center [974, 209] width 742 height 15
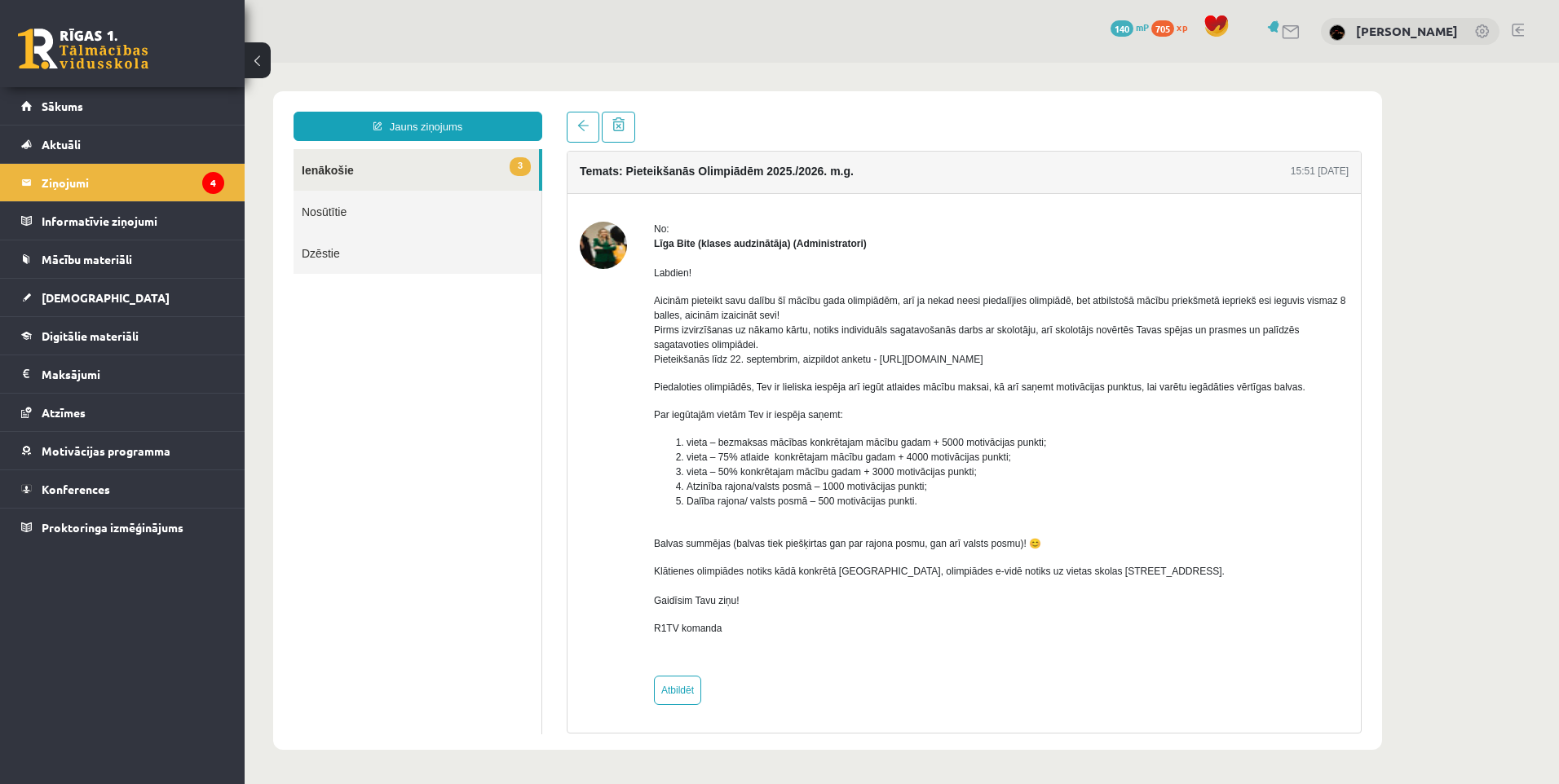
click at [442, 174] on link "3 Ienākošie" at bounding box center [416, 170] width 245 height 42
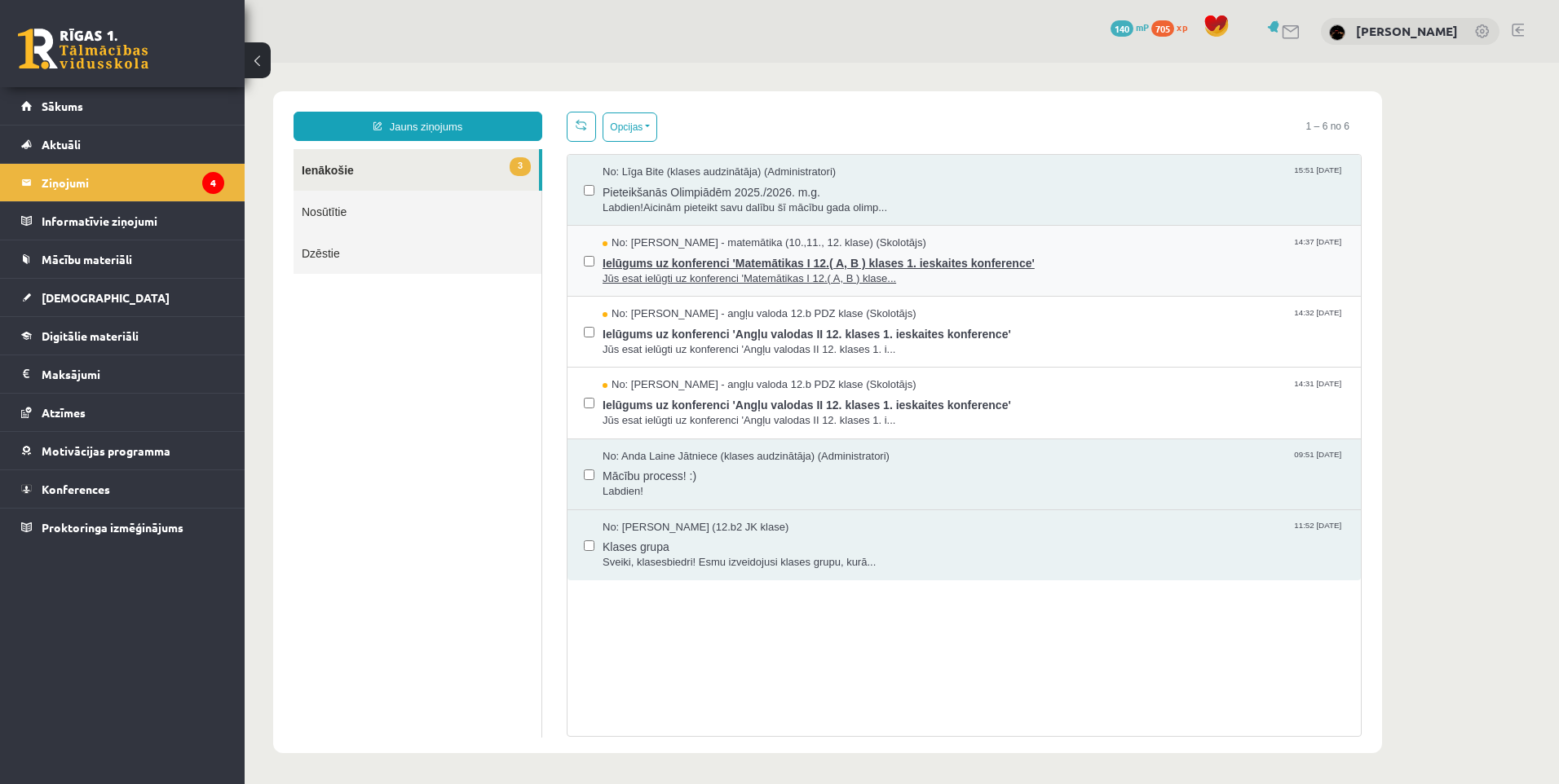
click at [692, 258] on span "Ielūgums uz konferenci 'Matemātikas I 12.( A, B ) klases 1. ieskaites konferenc…" at bounding box center [974, 261] width 742 height 20
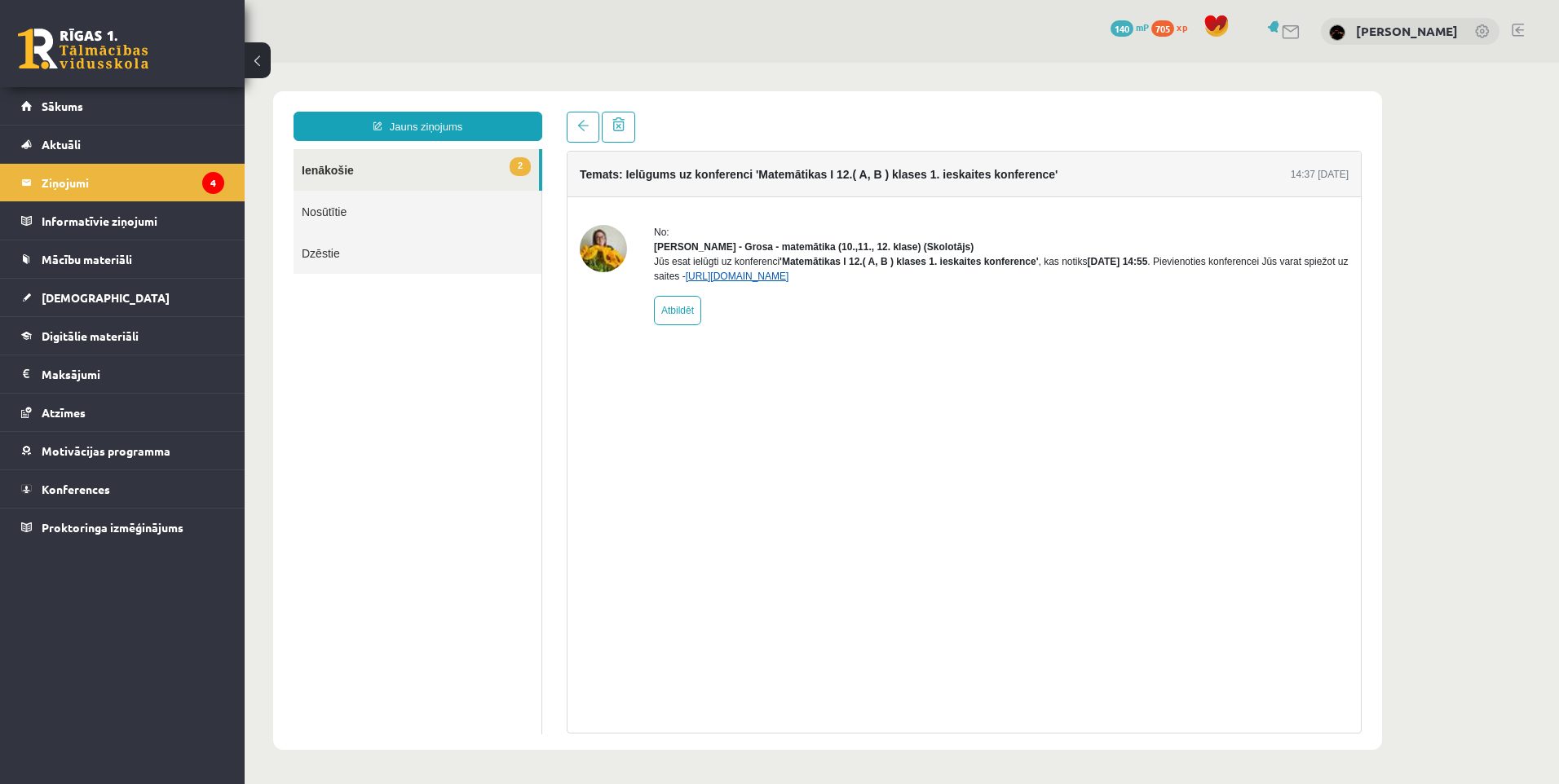
click at [789, 282] on link "https://eskola.r1tv.lv/conferences/4798/join" at bounding box center [737, 276] width 103 height 12
click at [66, 93] on link "Sākums" at bounding box center [123, 105] width 203 height 38
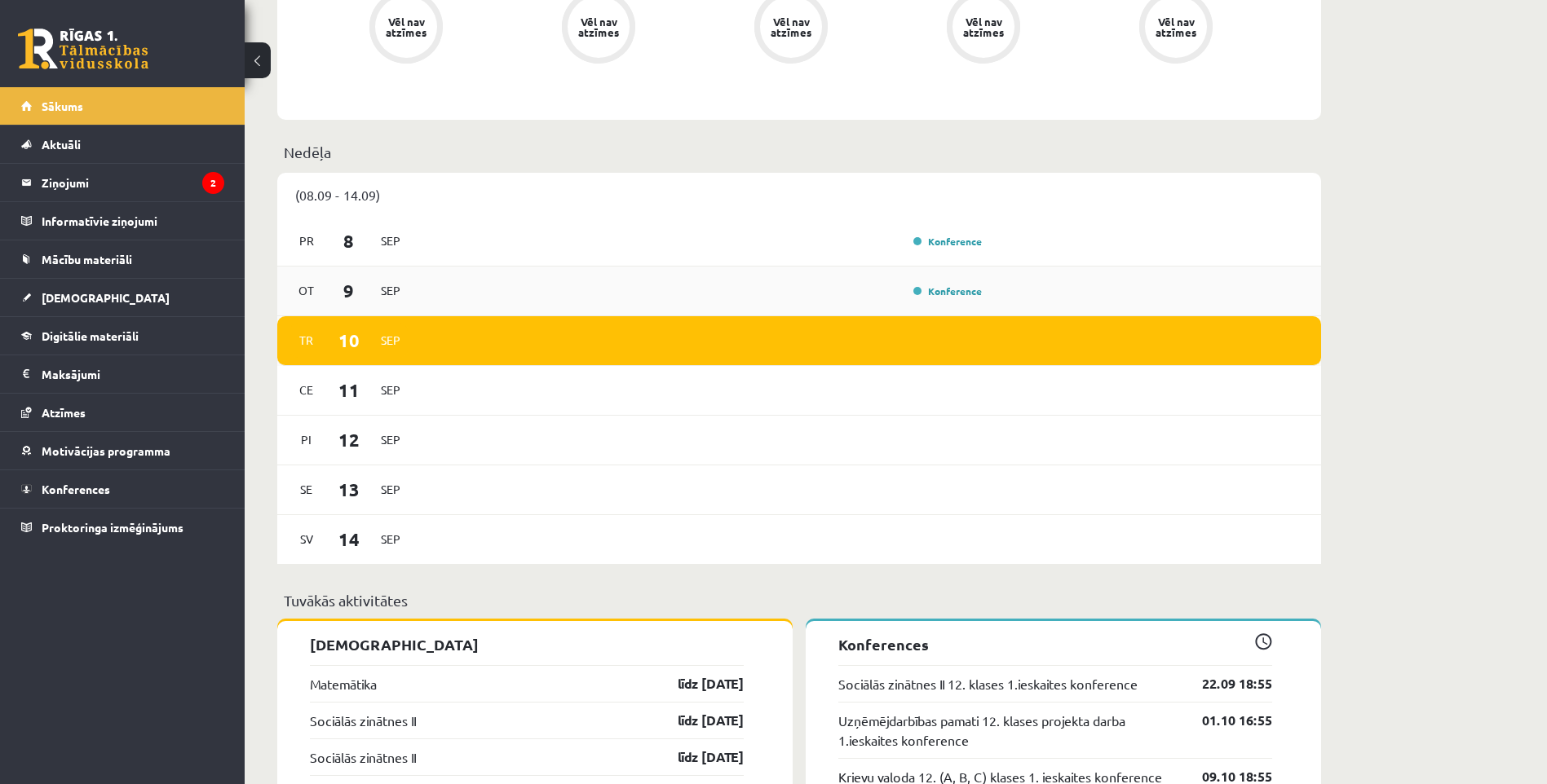
scroll to position [571, 0]
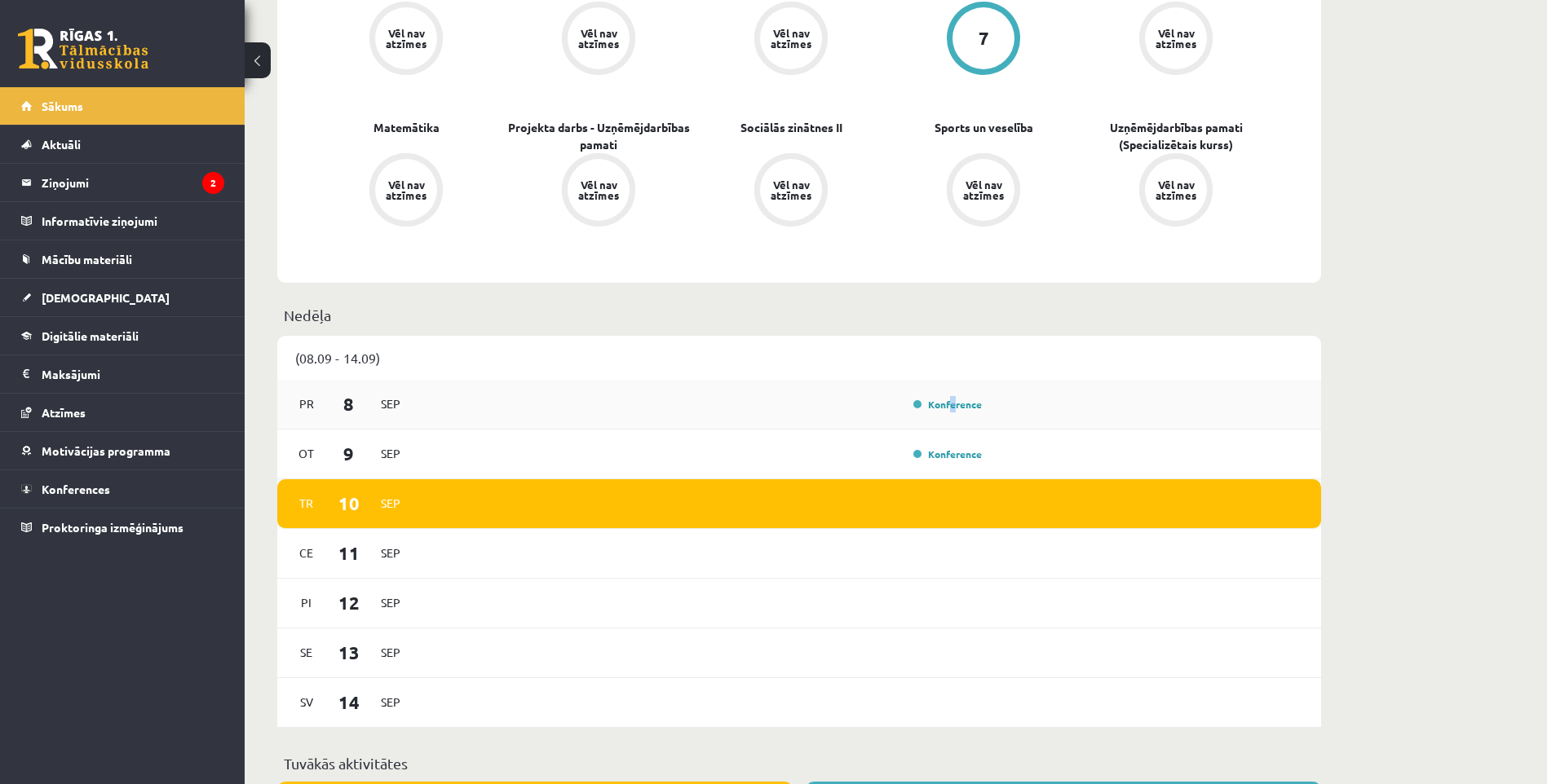
click at [952, 411] on div "Konference" at bounding box center [945, 404] width 81 height 16
drag, startPoint x: 952, startPoint y: 411, endPoint x: 920, endPoint y: 401, distance: 33.5
click at [920, 401] on link "Konference" at bounding box center [947, 405] width 69 height 14
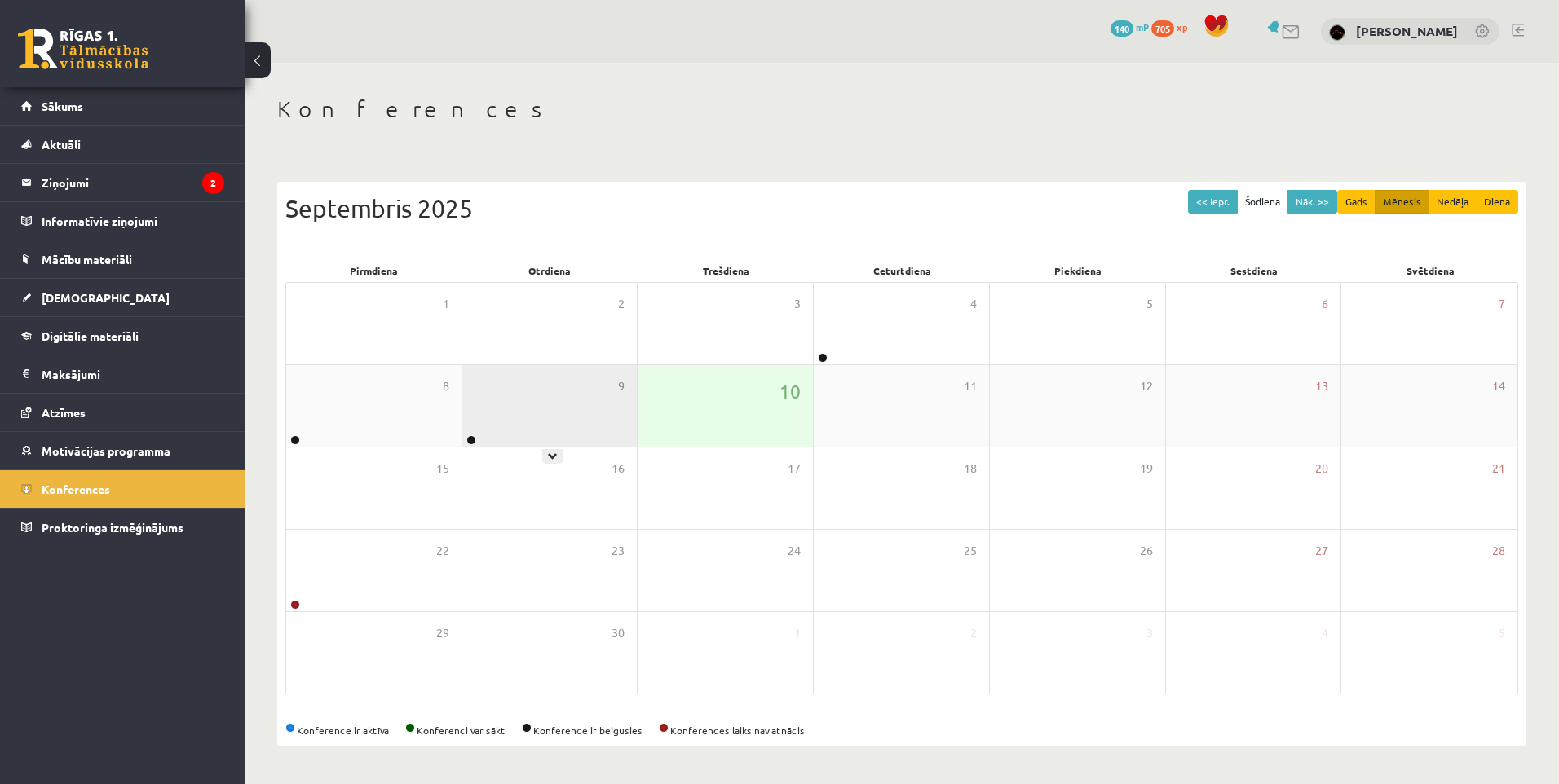
click at [527, 406] on div "9" at bounding box center [551, 406] width 176 height 81
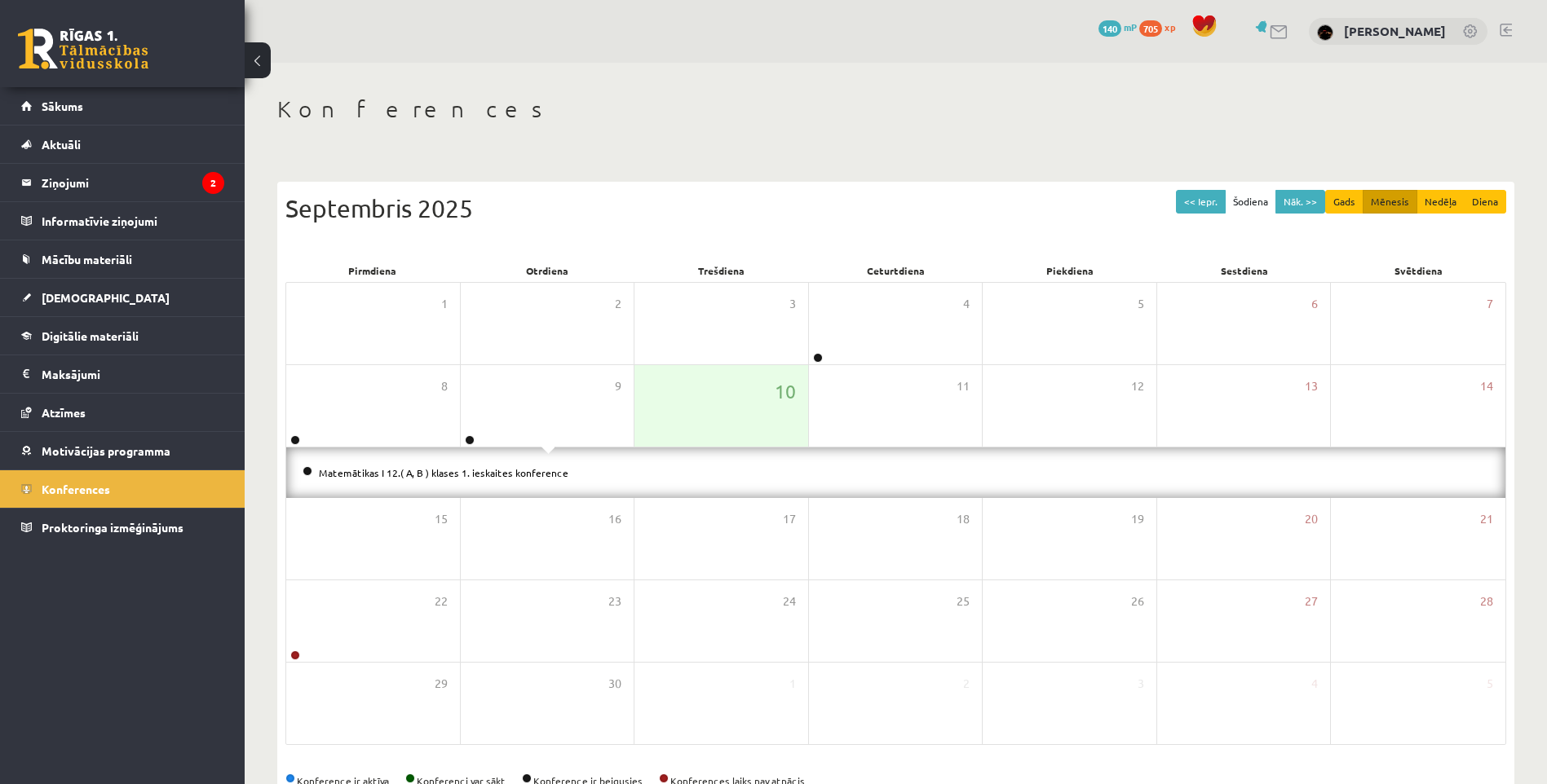
click at [486, 479] on li "Matemātikas I 12.( A, B ) klases 1. ieskaites konference" at bounding box center [895, 472] width 1186 height 18
click at [476, 471] on link "Matemātikas I 12.( A, B ) klases 1. ieskaites konference" at bounding box center [443, 473] width 249 height 14
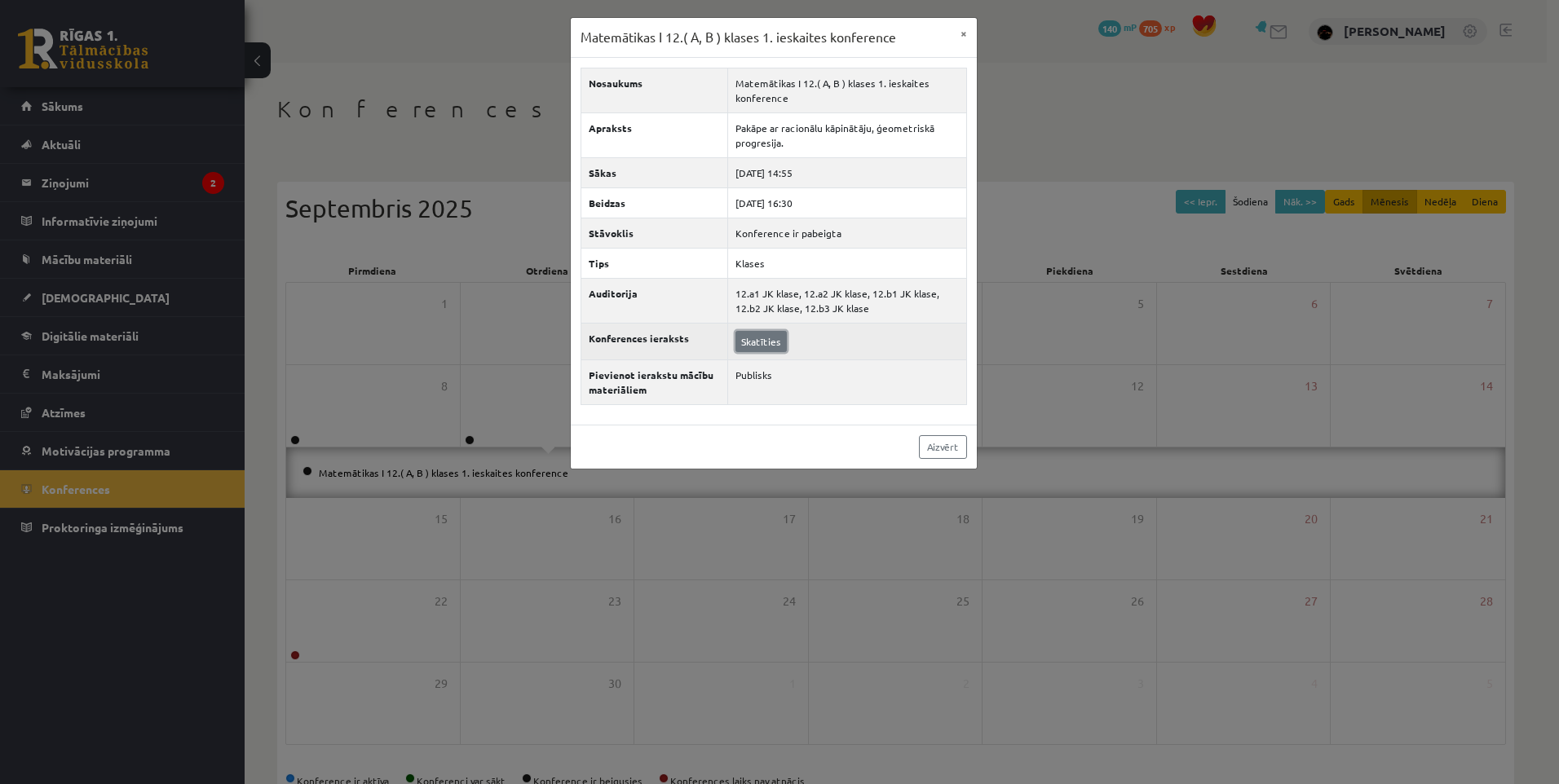
click at [752, 345] on link "Skatīties" at bounding box center [761, 342] width 51 height 21
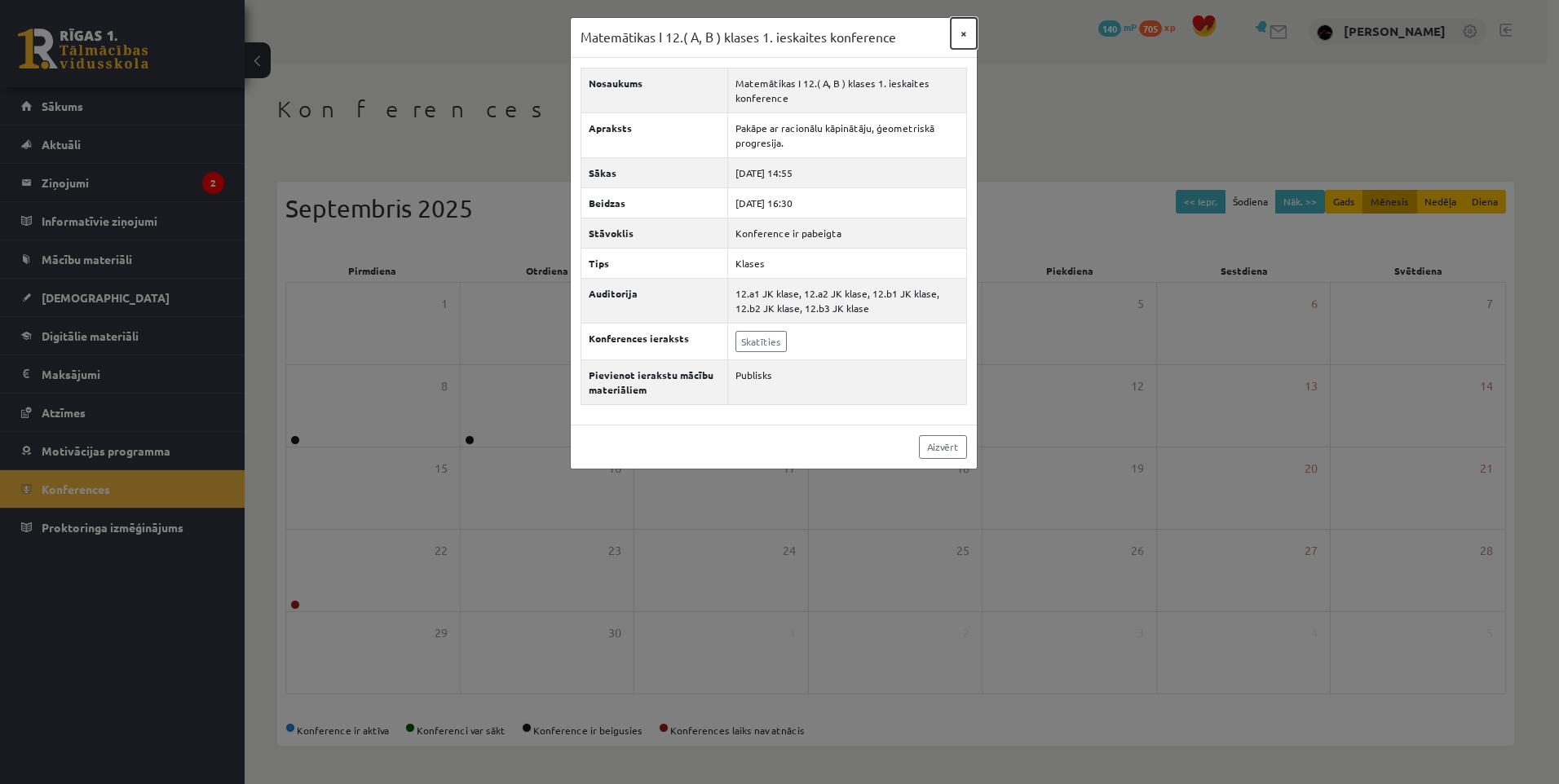
drag, startPoint x: 962, startPoint y: 29, endPoint x: 948, endPoint y: 33, distance: 14.6
click at [961, 30] on button "×" at bounding box center [963, 34] width 26 height 31
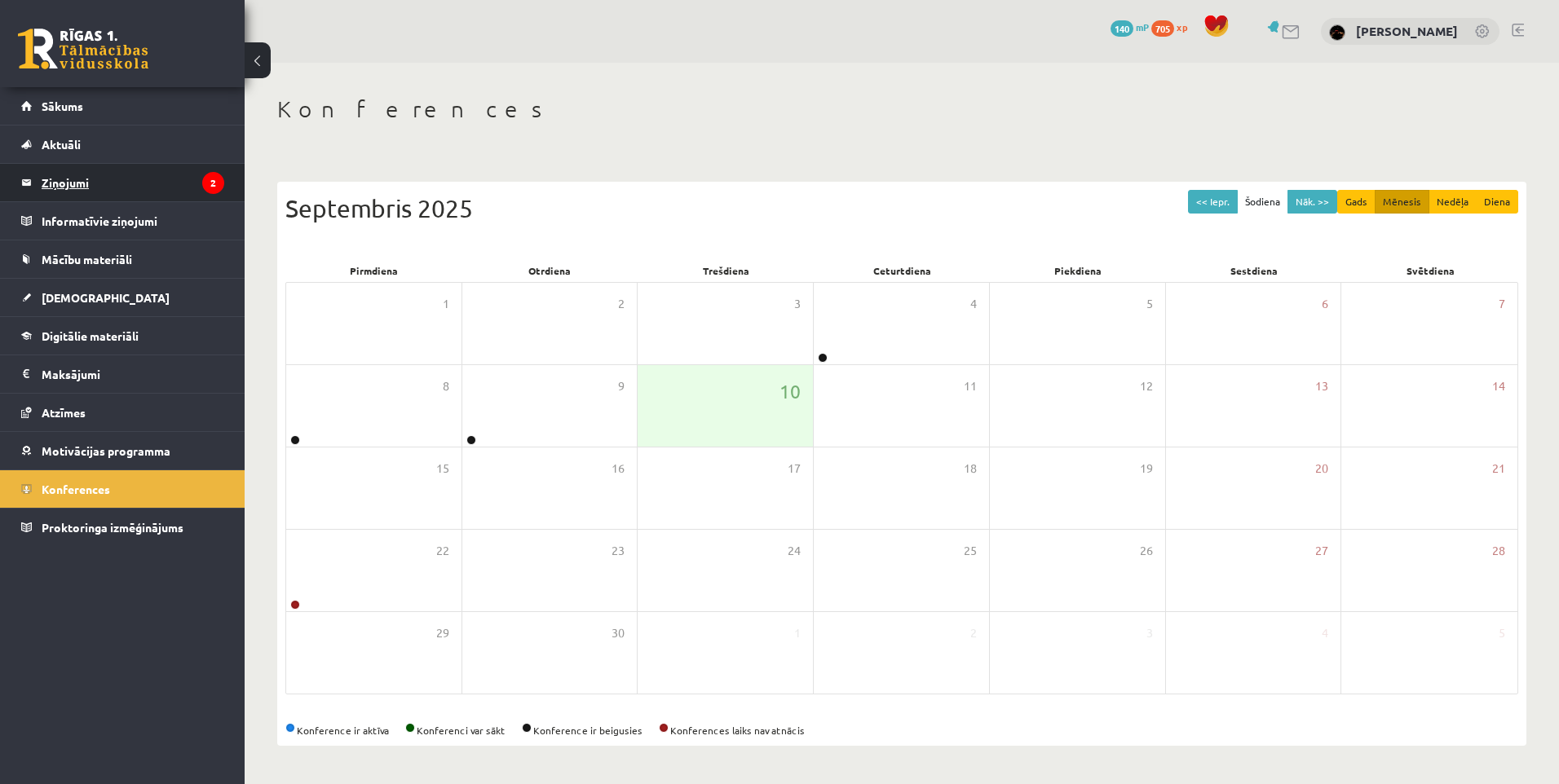
click at [100, 186] on legend "Ziņojumi 2" at bounding box center [132, 182] width 183 height 38
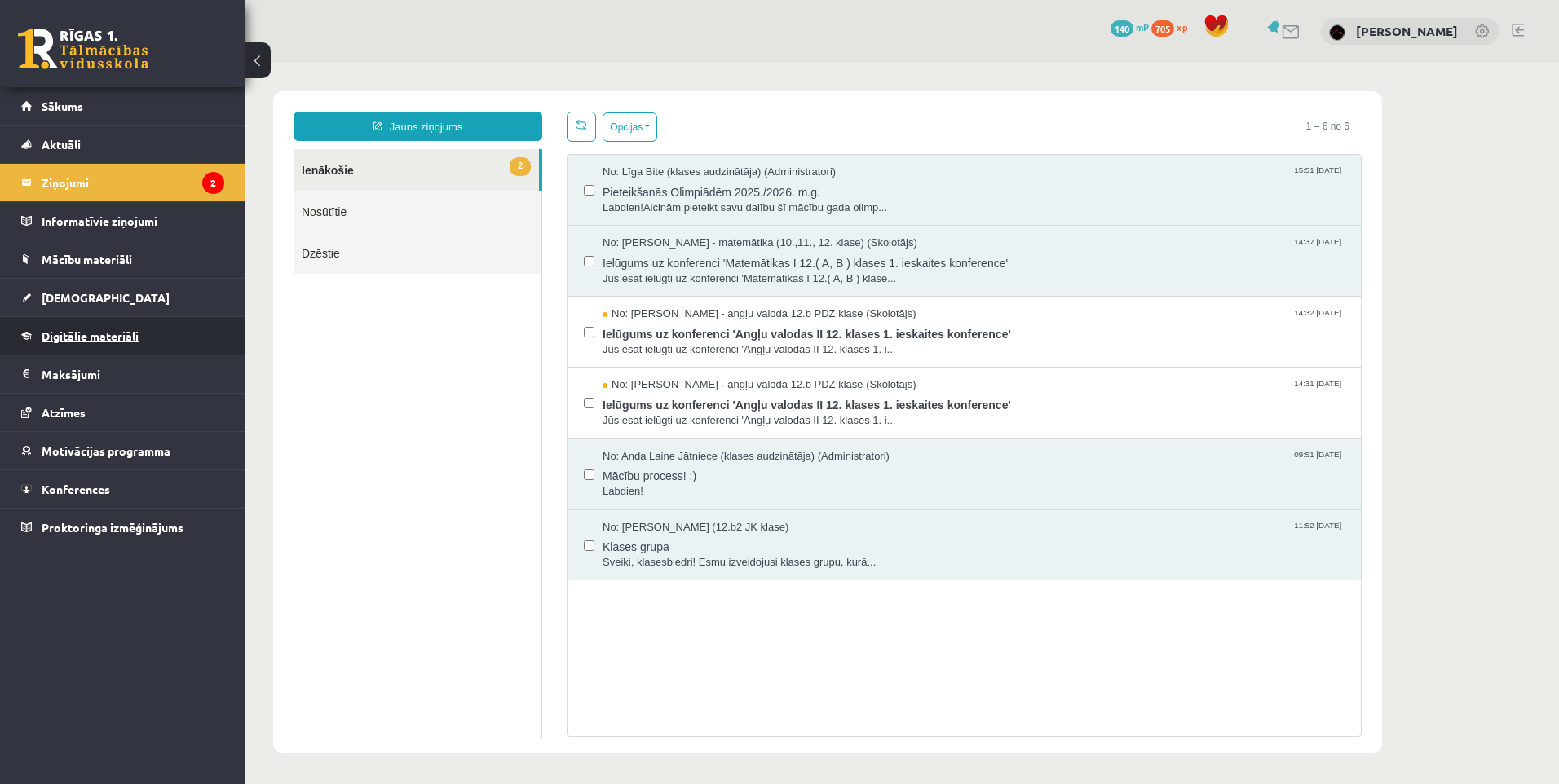
click at [128, 336] on span "Digitālie materiāli" at bounding box center [90, 335] width 97 height 14
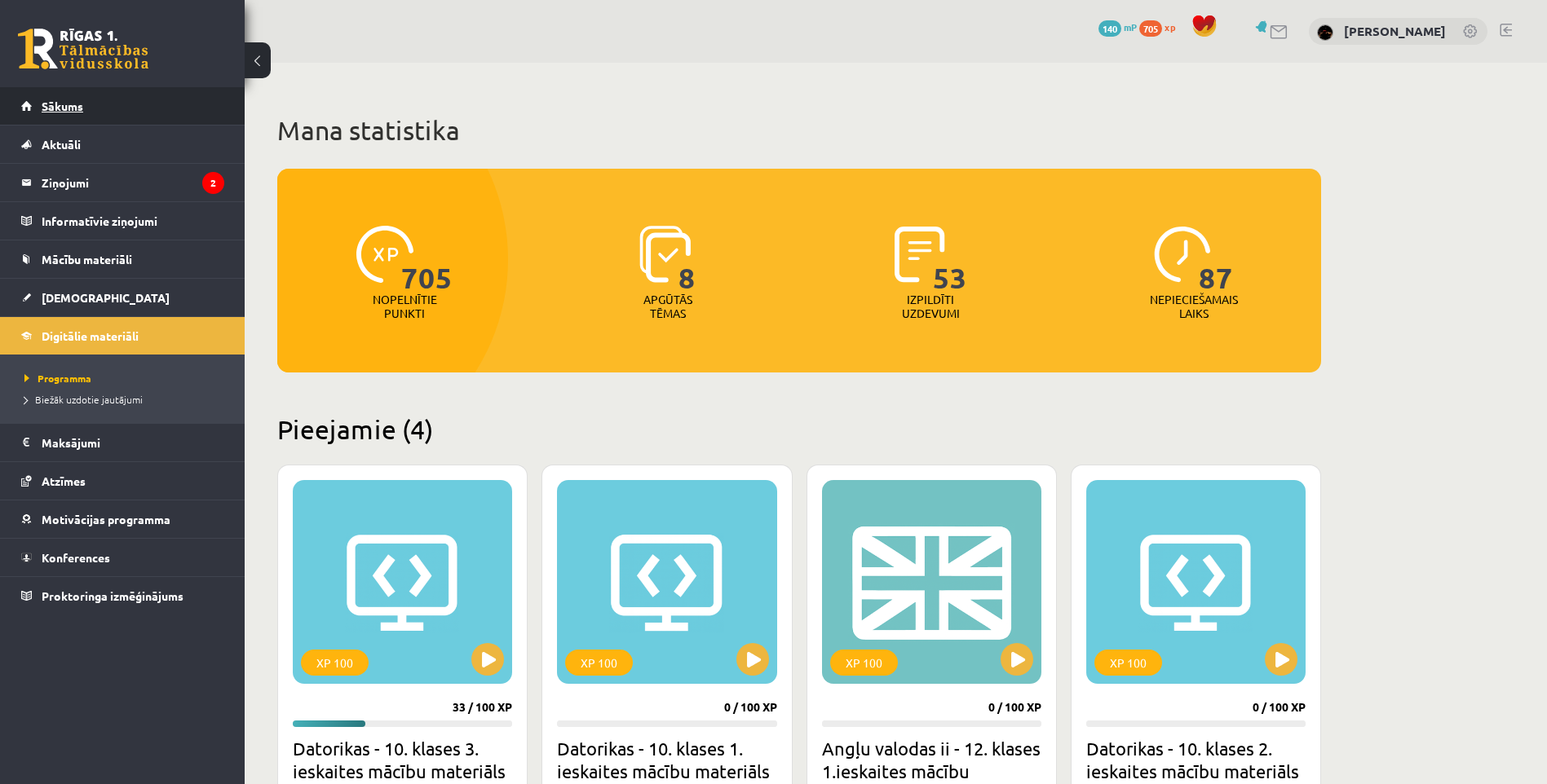
click at [64, 114] on link "Sākums" at bounding box center [123, 105] width 203 height 38
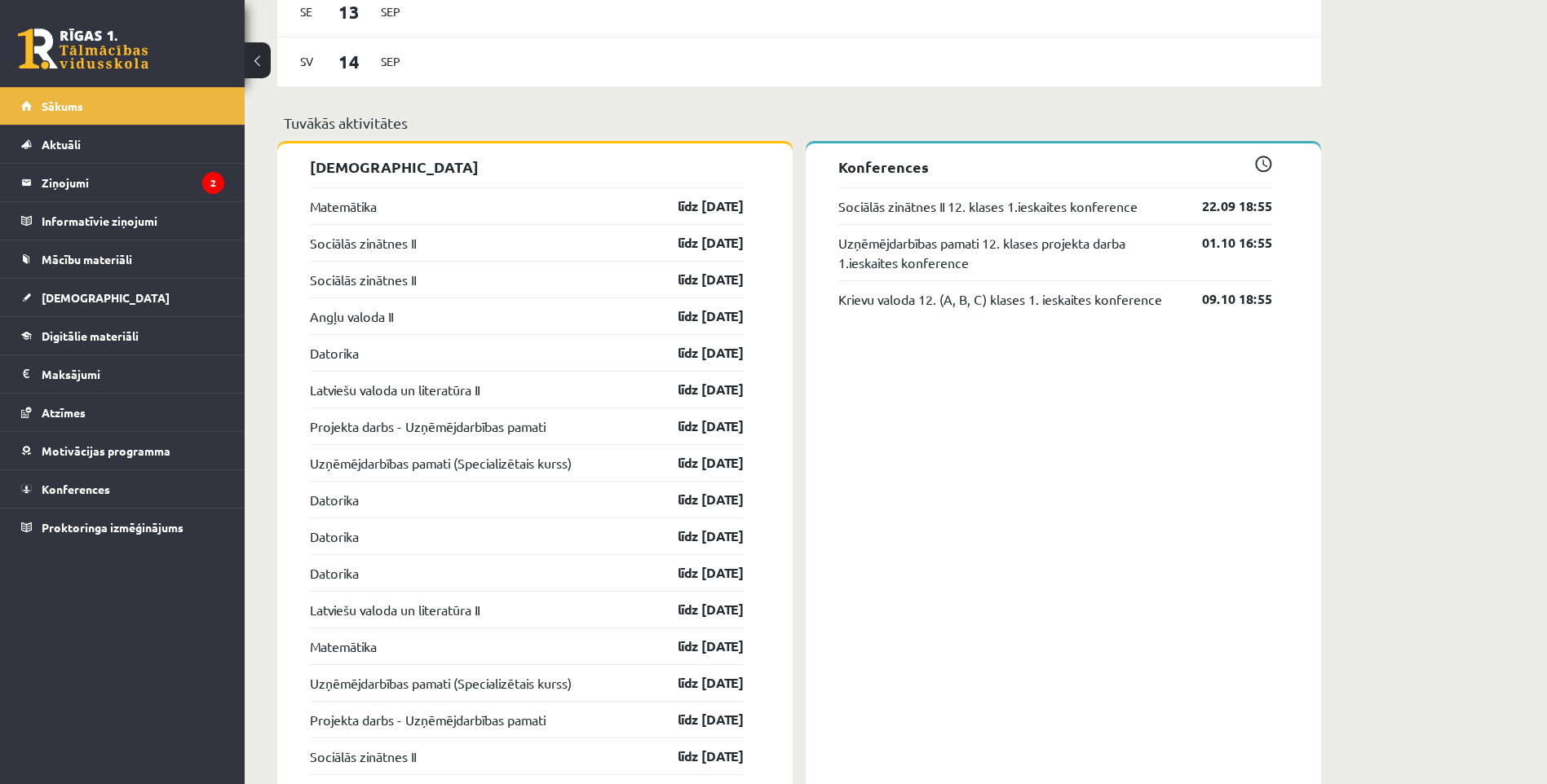
scroll to position [1049, 0]
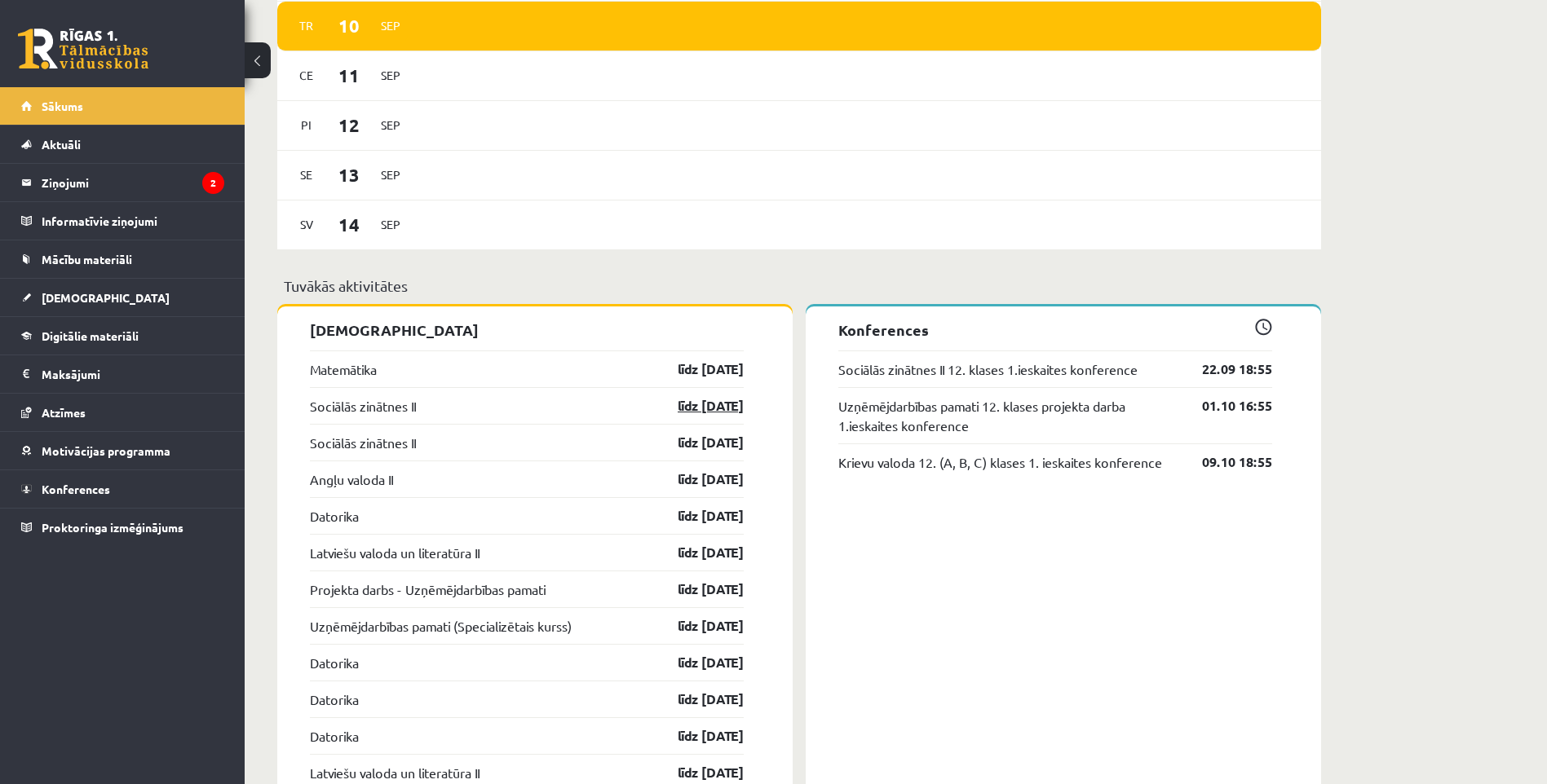
click at [697, 398] on link "līdz [DATE]" at bounding box center [696, 406] width 95 height 19
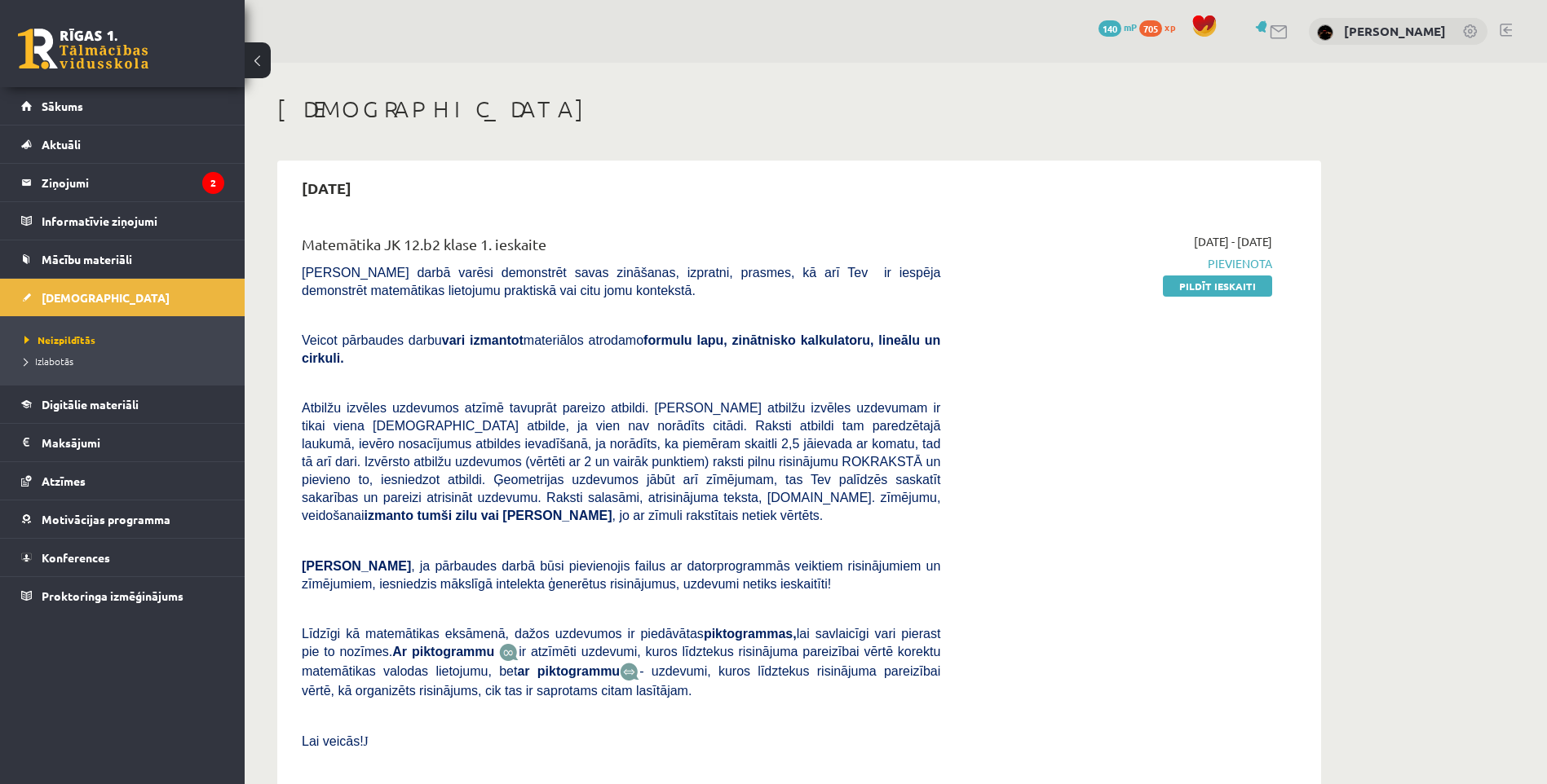
drag, startPoint x: 0, startPoint y: 0, endPoint x: 1096, endPoint y: 505, distance: 1206.7
click at [1096, 505] on div "2025-09-01 - 2025-09-15 Pievienota Pildīt ieskaiti" at bounding box center [1118, 508] width 332 height 551
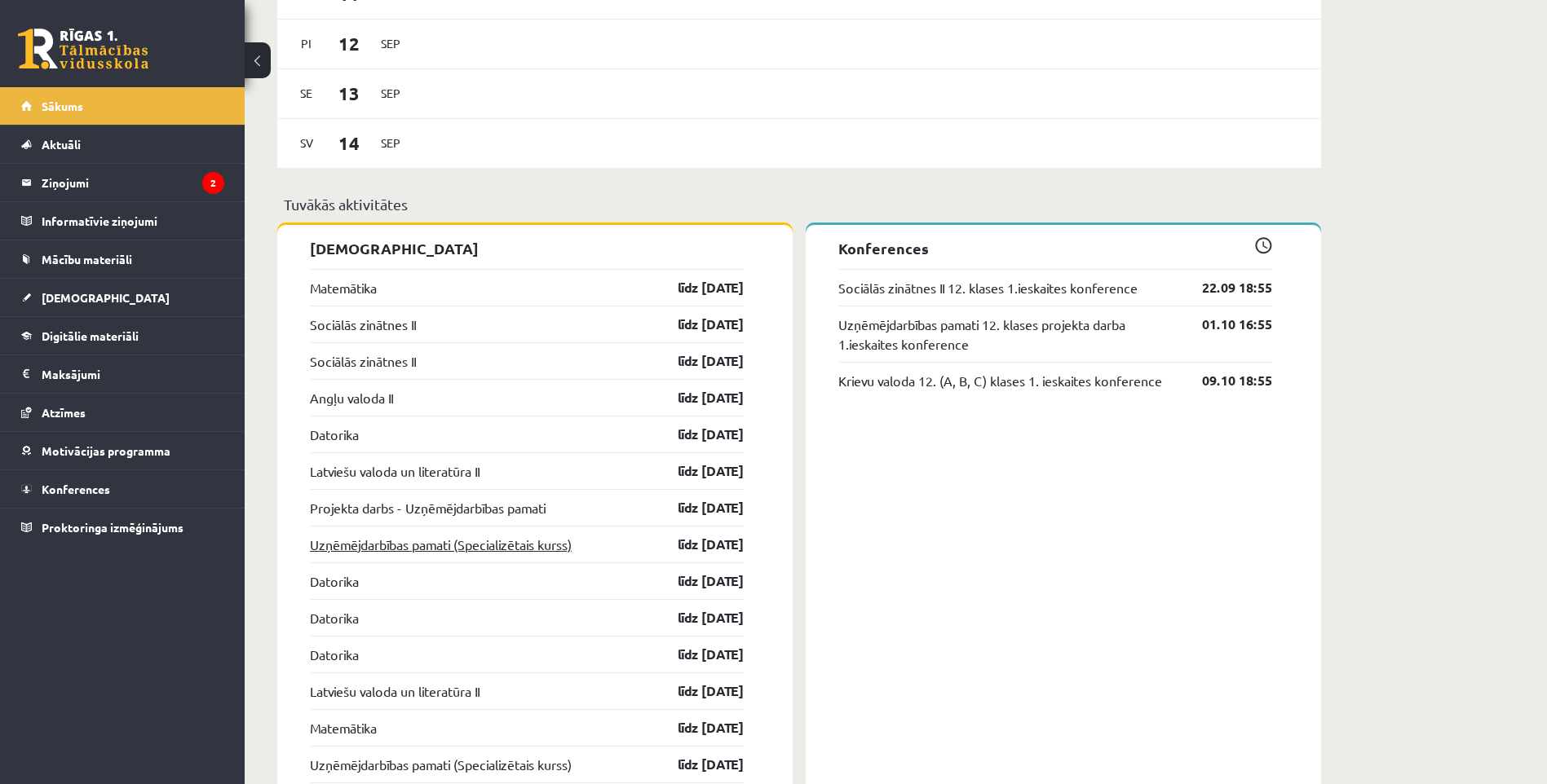
scroll to position [1293, 0]
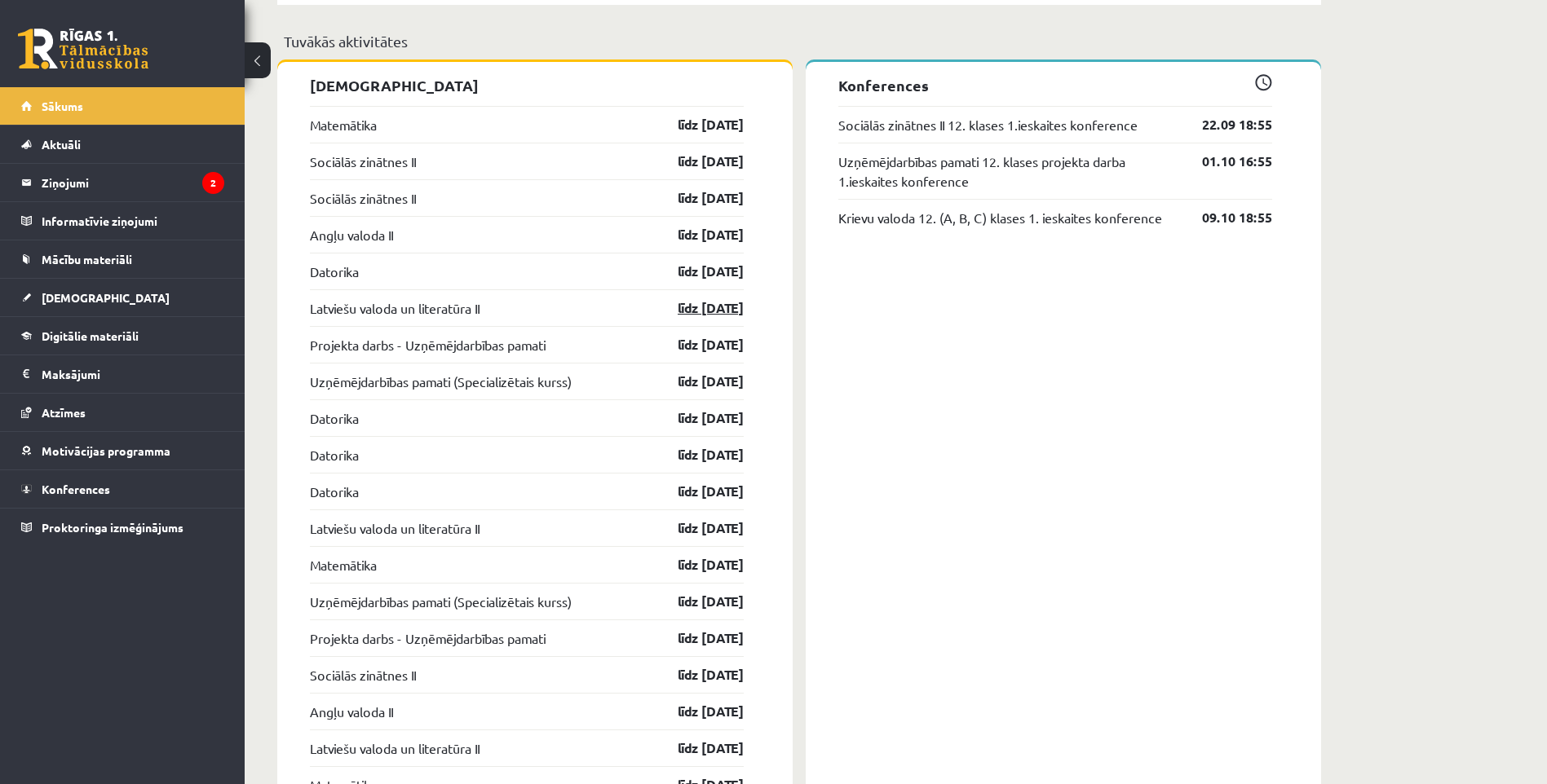
click at [699, 306] on link "līdz [DATE]" at bounding box center [696, 308] width 95 height 19
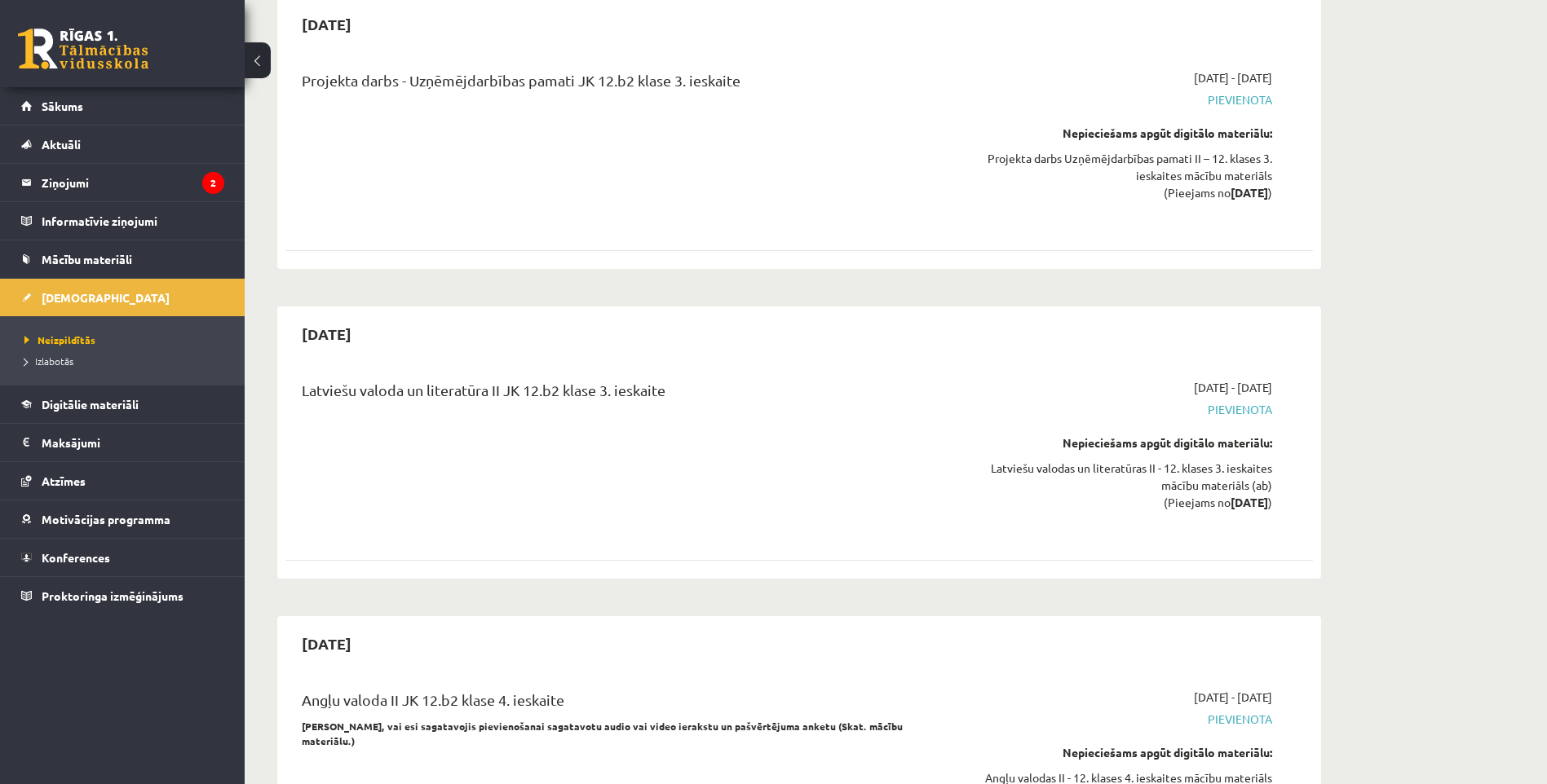
scroll to position [7663, 0]
